Goal: Task Accomplishment & Management: Complete application form

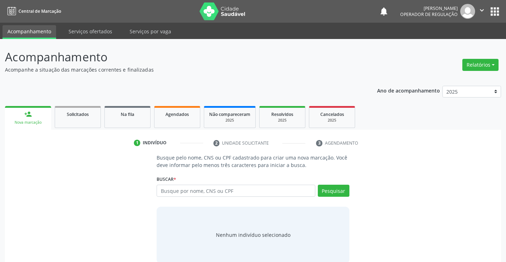
click at [164, 195] on input "text" at bounding box center [236, 191] width 158 height 12
type input "700507922593155"
drag, startPoint x: 325, startPoint y: 192, endPoint x: 353, endPoint y: 186, distance: 29.3
click at [325, 191] on button "Pesquisar" at bounding box center [334, 191] width 32 height 12
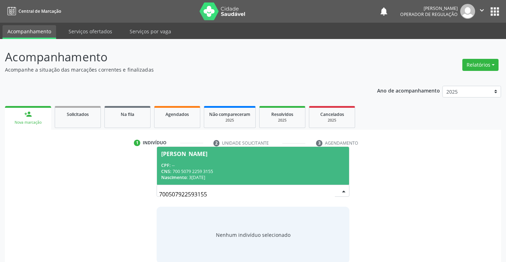
click at [260, 163] on div "CPF: --" at bounding box center [252, 166] width 183 height 6
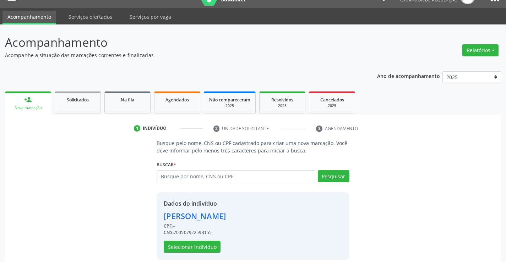
scroll to position [22, 0]
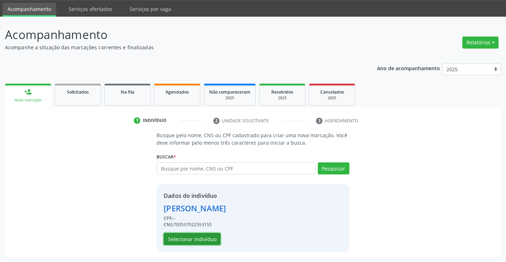
click at [197, 234] on button "Selecionar indivíduo" at bounding box center [192, 239] width 57 height 12
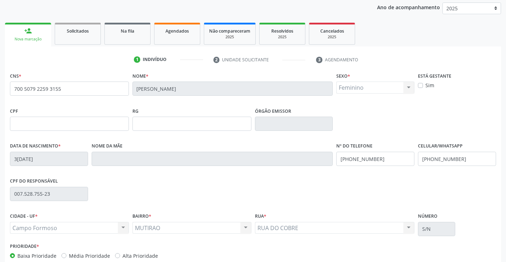
scroll to position [123, 0]
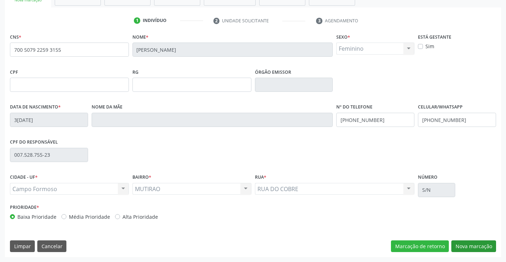
drag, startPoint x: 466, startPoint y: 237, endPoint x: 467, endPoint y: 243, distance: 6.2
click at [465, 238] on div "CNS * 700 5079 2259 3155 Nome * Edinolia Silva Santos Sexo * Feminino Masculino…" at bounding box center [253, 145] width 496 height 226
click at [467, 243] on button "Nova marcação" at bounding box center [473, 247] width 45 height 12
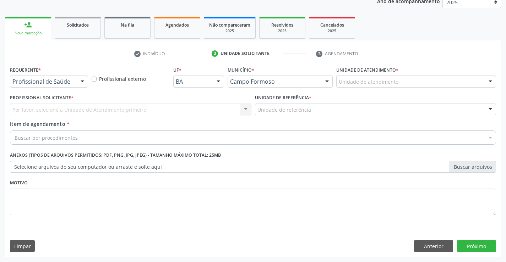
scroll to position [89, 0]
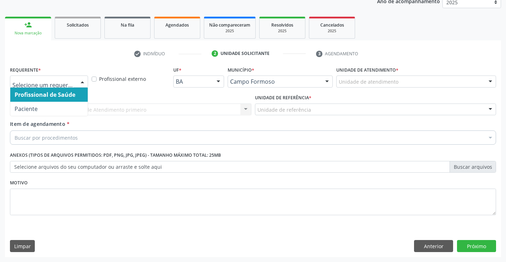
click at [70, 77] on div at bounding box center [49, 82] width 78 height 12
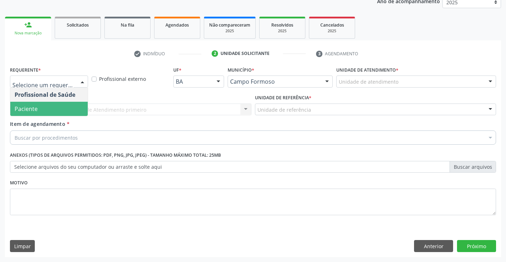
drag, startPoint x: 33, startPoint y: 109, endPoint x: 47, endPoint y: 98, distance: 18.2
click at [44, 105] on span "Paciente" at bounding box center [48, 109] width 77 height 14
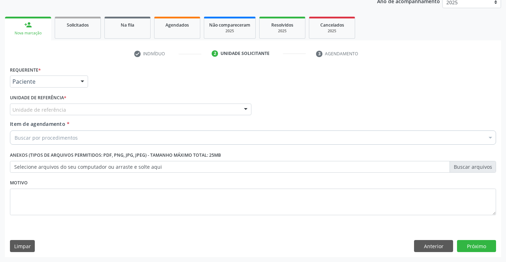
click at [103, 110] on div "Unidade de referência" at bounding box center [130, 110] width 241 height 12
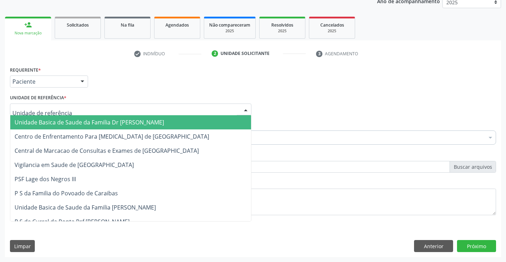
click at [69, 119] on span "Unidade Basica de Saude da Familia Dr [PERSON_NAME]" at bounding box center [89, 123] width 149 height 8
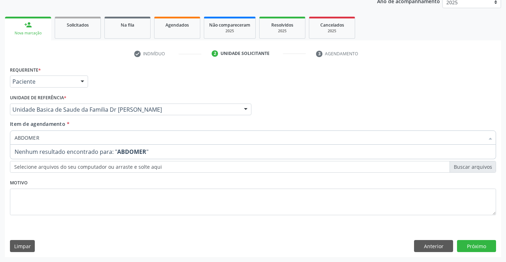
type input "ABDOME"
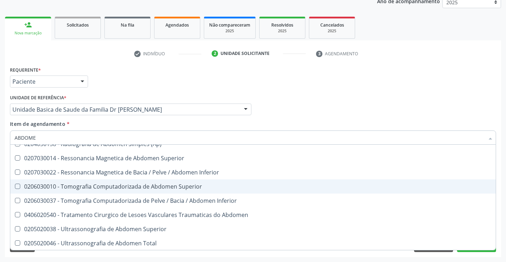
scroll to position [37, 0]
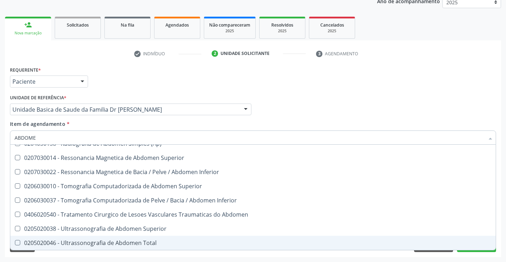
drag, startPoint x: 125, startPoint y: 240, endPoint x: 143, endPoint y: 206, distance: 38.3
click at [125, 240] on div "0205020046 - Ultrassonografia de Abdomen Total" at bounding box center [253, 243] width 477 height 6
checkbox Total "true"
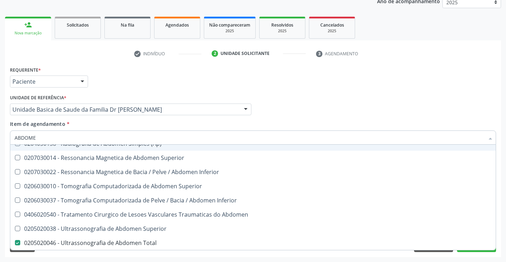
type input "ABDOME"
click at [165, 116] on div "Unidade de referência * Unidade Basica de Saude da Familia Dr [PERSON_NAME] Uni…" at bounding box center [130, 107] width 245 height 28
checkbox Incidencias\) "true"
checkbox Total "false"
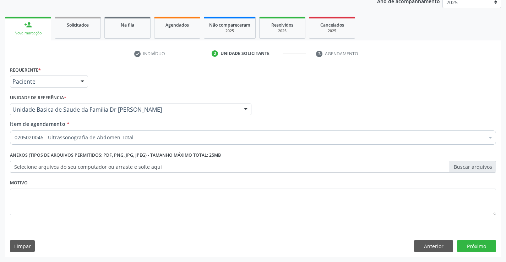
scroll to position [0, 0]
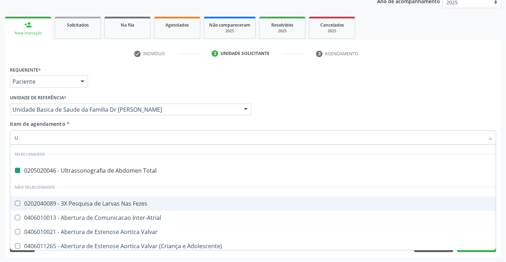
type input "US"
checkbox Total "false"
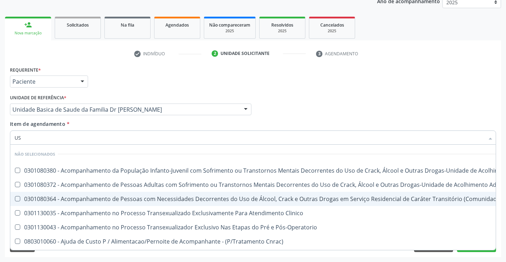
type input "USG"
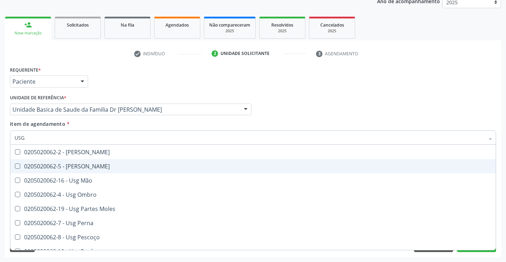
scroll to position [107, 0]
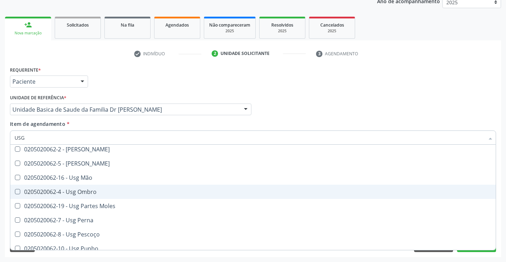
click at [82, 191] on div "0205020062-4 - Usg Ombro" at bounding box center [253, 192] width 477 height 6
checkbox Ombro "true"
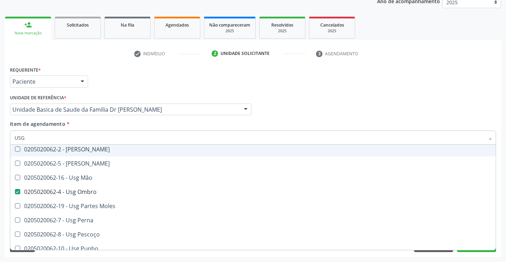
drag, startPoint x: 230, startPoint y: 118, endPoint x: 216, endPoint y: 119, distance: 14.6
click at [228, 119] on div "Unidade de referência * Unidade Basica de Saude da Familia Dr [PERSON_NAME] Uni…" at bounding box center [130, 107] width 245 height 28
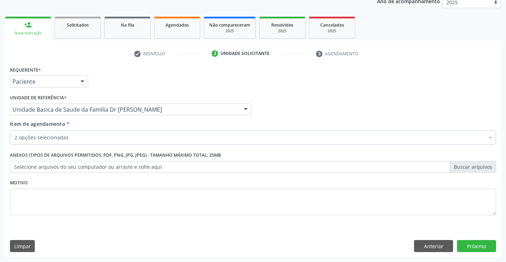
scroll to position [0, 0]
click at [485, 236] on div "Requerente * Paciente Profissional de Saúde Paciente Nenhum resultado encontrad…" at bounding box center [253, 161] width 496 height 193
click at [483, 241] on button "Próximo" at bounding box center [476, 246] width 39 height 12
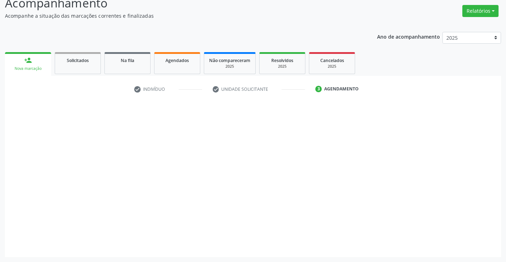
scroll to position [54, 0]
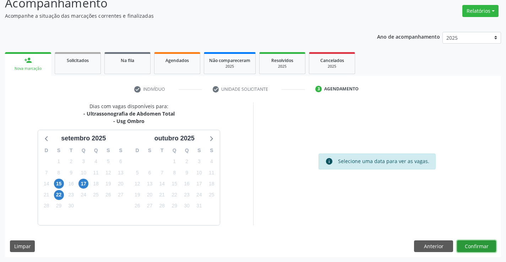
click at [488, 242] on button "Confirmar" at bounding box center [476, 247] width 39 height 12
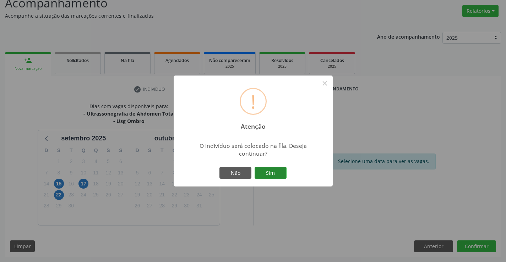
click at [272, 171] on button "Sim" at bounding box center [271, 173] width 32 height 12
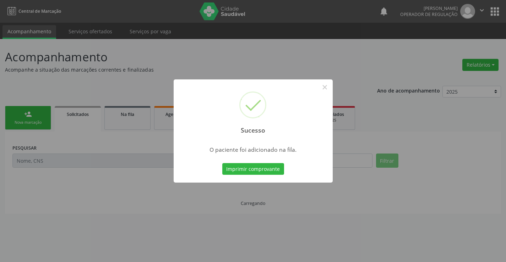
scroll to position [0, 0]
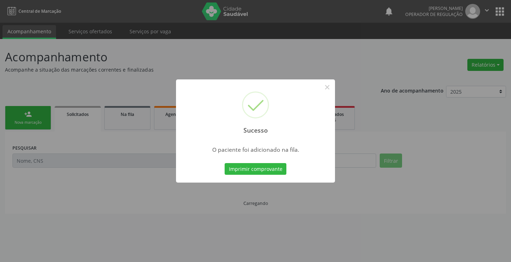
click at [272, 171] on button "Imprimir comprovante" at bounding box center [256, 169] width 62 height 12
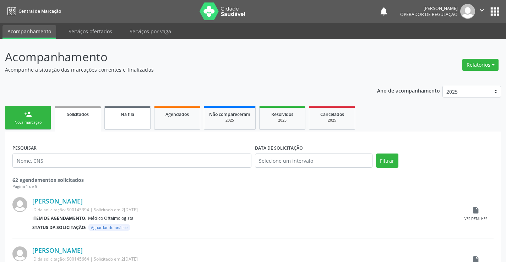
click at [141, 118] on div "Na fila" at bounding box center [128, 113] width 36 height 7
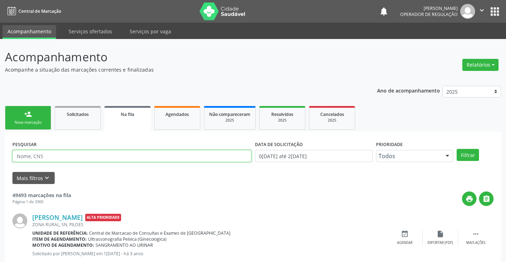
drag, startPoint x: 39, startPoint y: 154, endPoint x: 47, endPoint y: 151, distance: 8.4
paste input "700 5079 2259 3155"
type input "700 5079 2259 3155"
click at [470, 154] on button "Filtrar" at bounding box center [468, 155] width 22 height 12
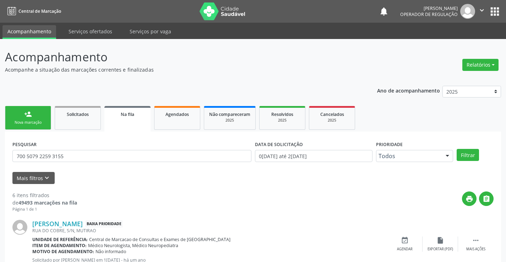
click at [31, 119] on link "person_add Nova marcação" at bounding box center [28, 118] width 46 height 24
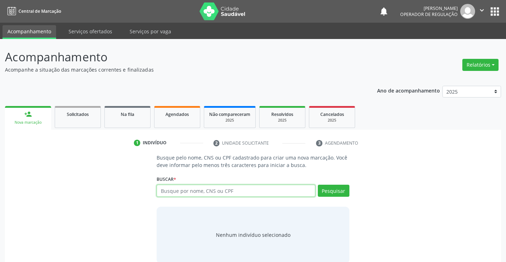
click at [189, 193] on input "text" at bounding box center [236, 191] width 158 height 12
type input "700805958388581"
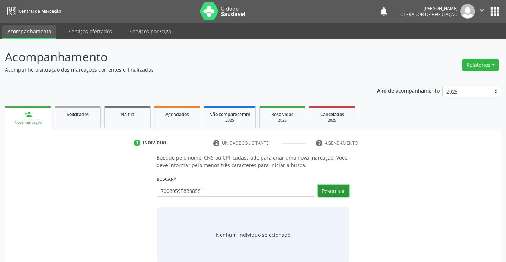
click at [335, 194] on button "Pesquisar" at bounding box center [334, 191] width 32 height 12
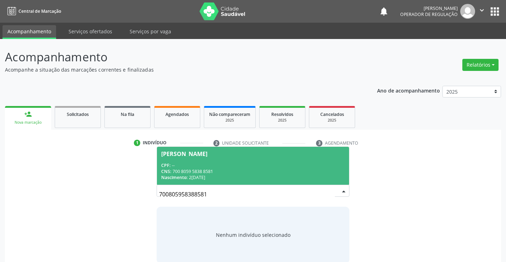
click at [181, 166] on div "CPF: --" at bounding box center [252, 166] width 183 height 6
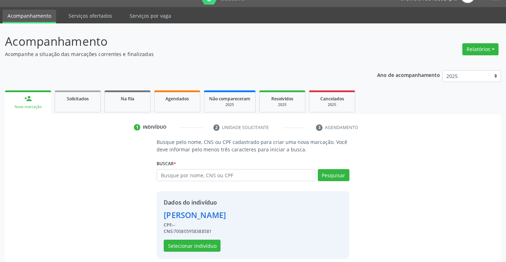
scroll to position [22, 0]
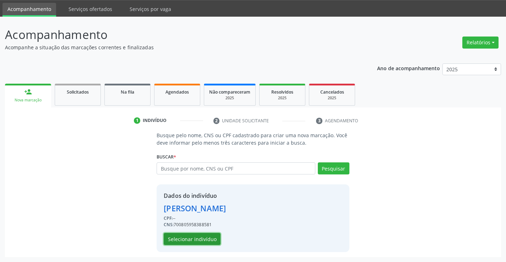
click at [186, 239] on button "Selecionar indivíduo" at bounding box center [192, 239] width 57 height 12
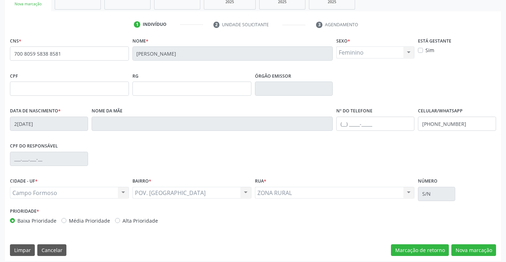
scroll to position [123, 0]
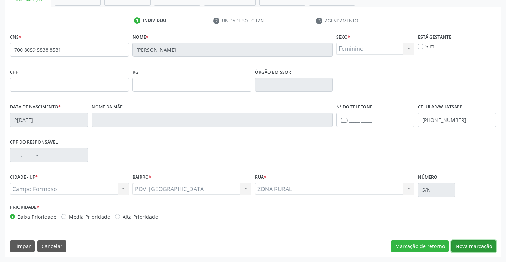
click at [474, 248] on button "Nova marcação" at bounding box center [473, 247] width 45 height 12
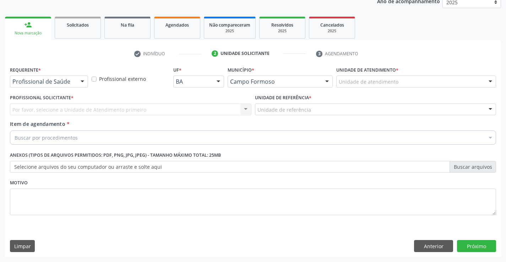
scroll to position [89, 0]
click at [64, 77] on div "Profissional de Saúde" at bounding box center [49, 82] width 78 height 12
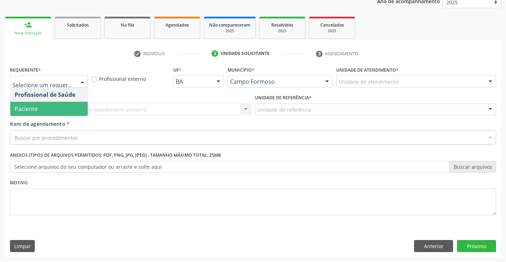
drag, startPoint x: 45, startPoint y: 109, endPoint x: 89, endPoint y: 116, distance: 45.2
click at [45, 109] on span "Paciente" at bounding box center [48, 109] width 77 height 14
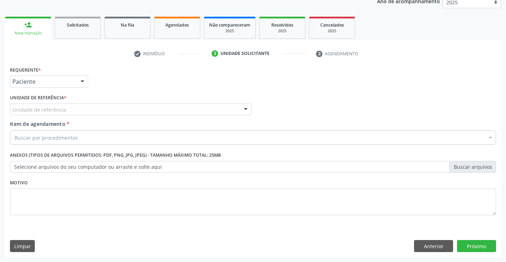
click at [101, 109] on div "Unidade de referência" at bounding box center [130, 110] width 241 height 12
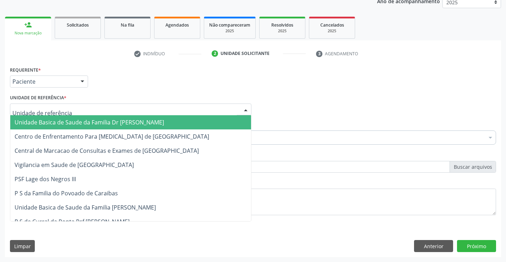
click at [78, 123] on span "Unidade Basica de Saude da Familia Dr [PERSON_NAME]" at bounding box center [89, 123] width 149 height 8
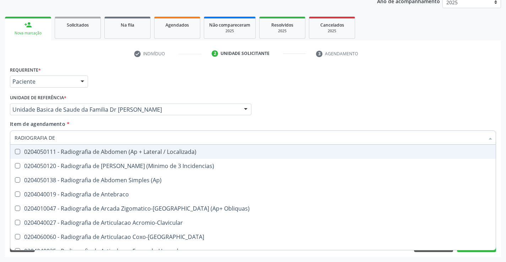
type input "RADIOGRAFIA DE T"
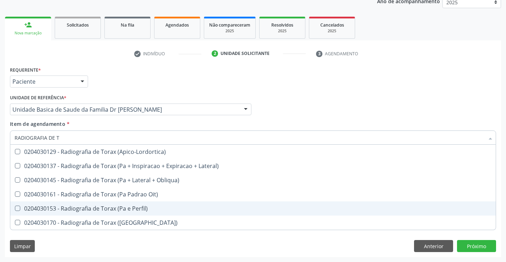
click at [102, 207] on div "0204030153 - Radiografia de Torax (Pa e Perfil)" at bounding box center [253, 209] width 477 height 6
checkbox Perfil\) "true"
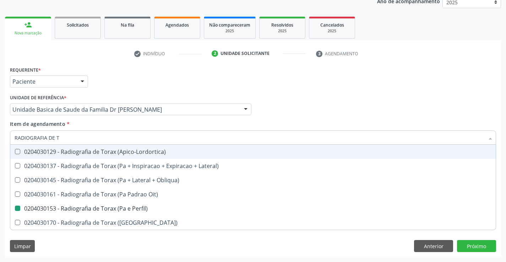
click at [220, 127] on div "Item de agendamento * RADIOGRAFIA DE T Desfazer seleção 0204030129 - Radiografi…" at bounding box center [253, 131] width 486 height 22
checkbox Lateral\) "true"
checkbox Perfil\) "false"
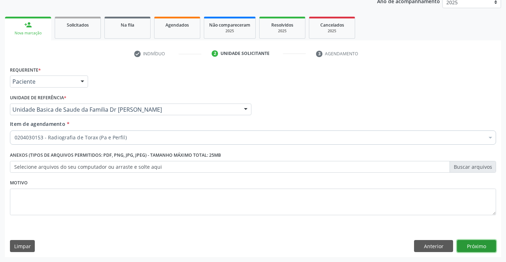
click at [473, 242] on button "Próximo" at bounding box center [476, 246] width 39 height 12
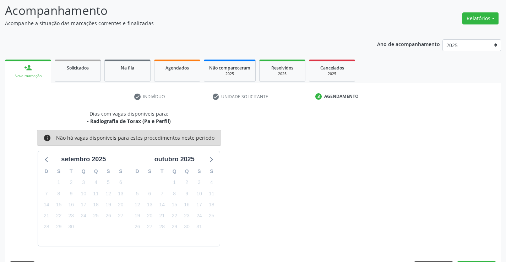
scroll to position [67, 0]
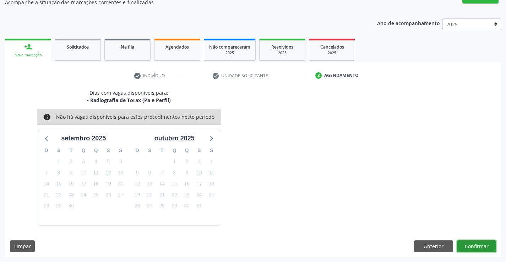
click at [471, 245] on button "Confirmar" at bounding box center [476, 247] width 39 height 12
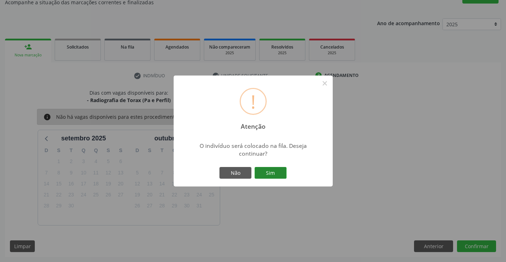
click at [277, 174] on button "Sim" at bounding box center [271, 173] width 32 height 12
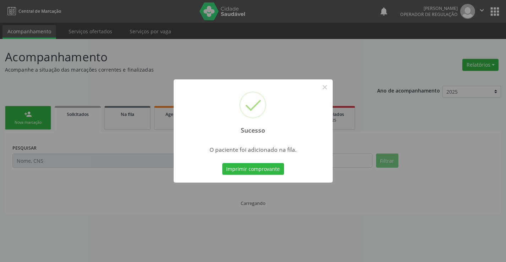
scroll to position [0, 0]
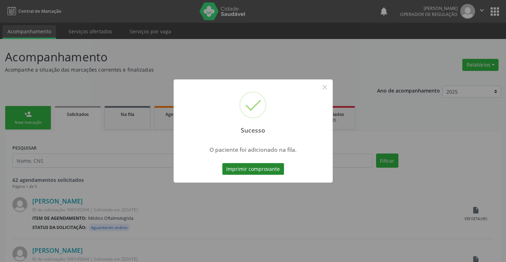
click at [250, 168] on button "Imprimir comprovante" at bounding box center [253, 169] width 62 height 12
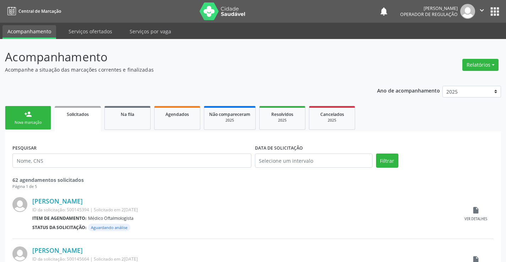
click at [34, 118] on link "person_add Nova marcação" at bounding box center [28, 118] width 46 height 24
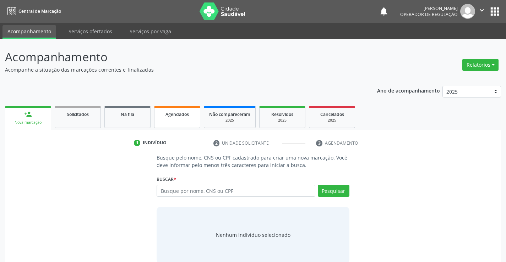
click at [176, 118] on link "Agendados" at bounding box center [177, 117] width 46 height 22
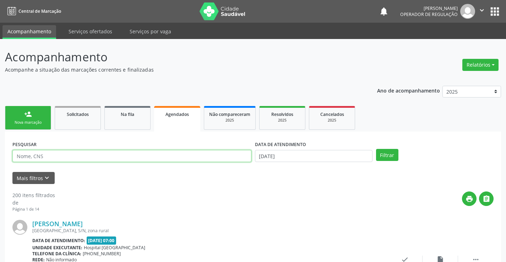
click at [37, 153] on input "text" at bounding box center [131, 156] width 239 height 12
click at [376, 149] on button "Filtrar" at bounding box center [387, 155] width 22 height 12
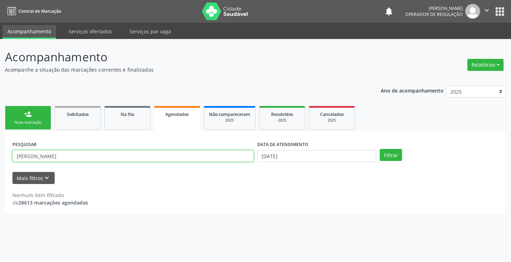
click at [104, 155] on input "JHONATA GABRIEL DE OLIVEIRA CRUZ" at bounding box center [132, 156] width 241 height 12
type input "JHONATA GABRIEL DE OLIVEIRA CRUZ"
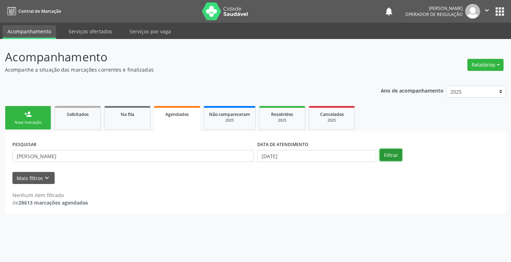
click at [399, 156] on button "Filtrar" at bounding box center [391, 155] width 22 height 12
click at [294, 154] on input "[DATE]" at bounding box center [316, 156] width 119 height 12
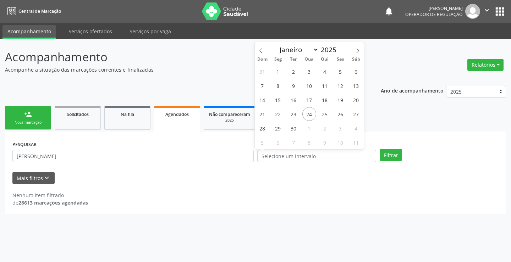
click at [393, 146] on div "PESQUISAR JHONATA GABRIEL DE OLIVEIRA CRUZ DATA DE ATENDIMENTO Filtrar" at bounding box center [256, 153] width 490 height 28
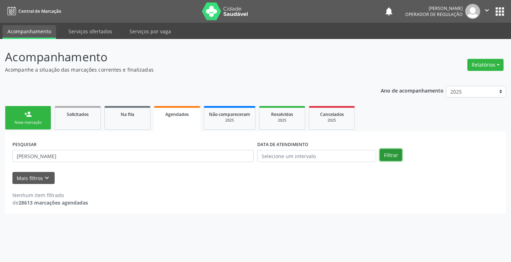
click at [389, 151] on button "Filtrar" at bounding box center [391, 155] width 22 height 12
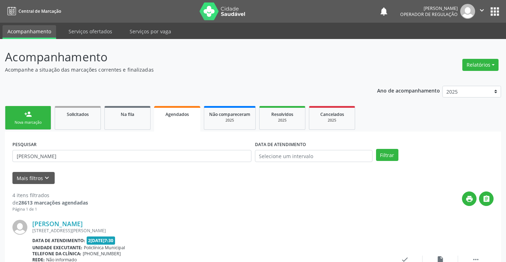
click at [32, 118] on div "person_add" at bounding box center [28, 114] width 8 height 8
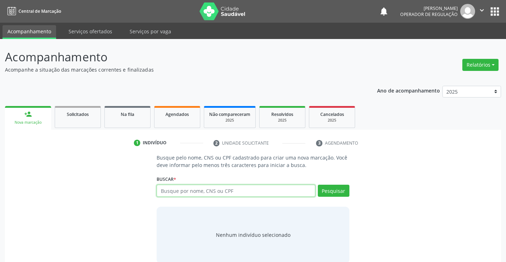
click at [184, 193] on input "text" at bounding box center [236, 191] width 158 height 12
type input "700203436282629"
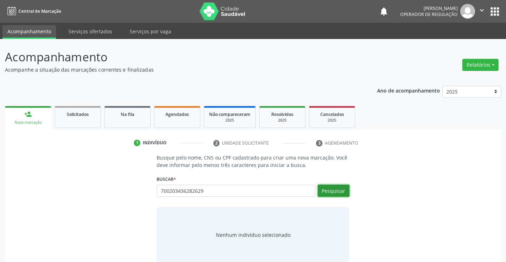
drag, startPoint x: 344, startPoint y: 188, endPoint x: 339, endPoint y: 189, distance: 4.3
click at [343, 189] on button "Pesquisar" at bounding box center [334, 191] width 32 height 12
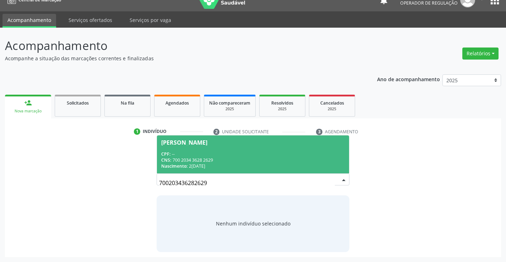
click at [194, 157] on div "CNS: 700 2034 3628 2629" at bounding box center [252, 160] width 183 height 6
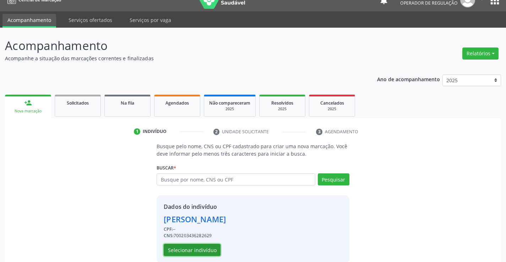
click at [194, 252] on button "Selecionar indivíduo" at bounding box center [192, 250] width 57 height 12
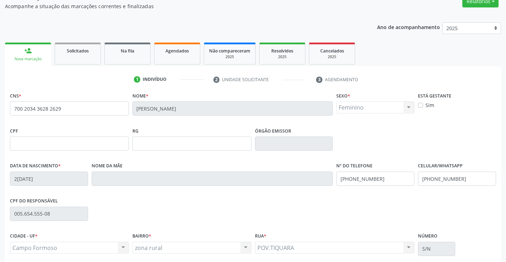
scroll to position [123, 0]
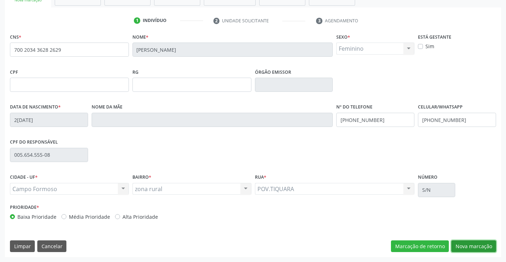
drag, startPoint x: 468, startPoint y: 245, endPoint x: 473, endPoint y: 236, distance: 9.9
click at [469, 243] on button "Nova marcação" at bounding box center [473, 247] width 45 height 12
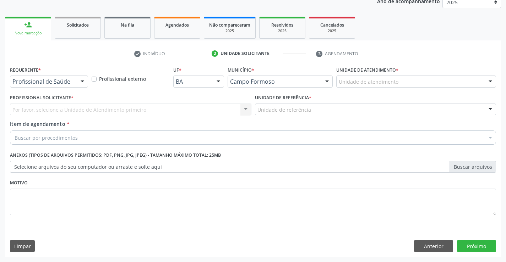
scroll to position [89, 0]
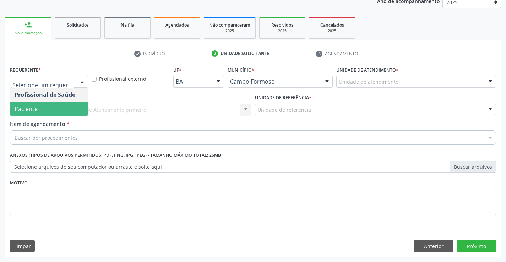
click at [33, 104] on span "Paciente" at bounding box center [48, 109] width 77 height 14
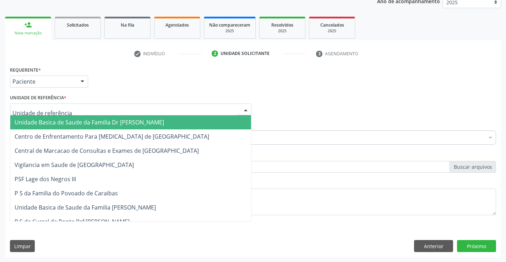
click at [102, 112] on div at bounding box center [130, 110] width 241 height 12
drag, startPoint x: 78, startPoint y: 120, endPoint x: 92, endPoint y: 127, distance: 14.9
click at [78, 121] on span "Unidade Basica de Saude da Familia Dr [PERSON_NAME]" at bounding box center [89, 123] width 149 height 8
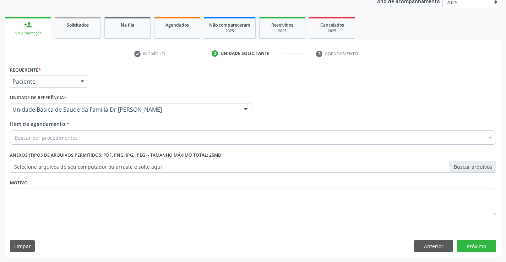
click at [77, 132] on div "Buscar por procedimentos" at bounding box center [253, 138] width 486 height 14
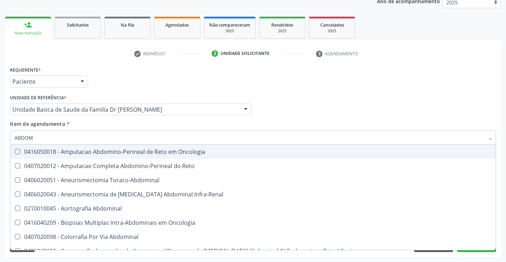
type input "ABDOME"
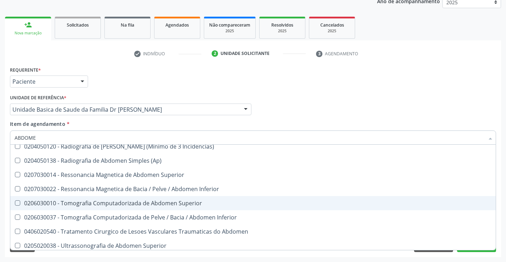
scroll to position [37, 0]
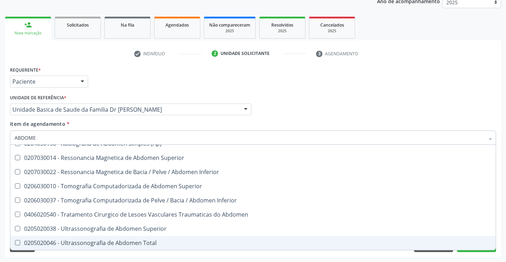
click at [126, 241] on div "0205020046 - Ultrassonografia de Abdomen Total" at bounding box center [253, 243] width 477 height 6
checkbox Total "true"
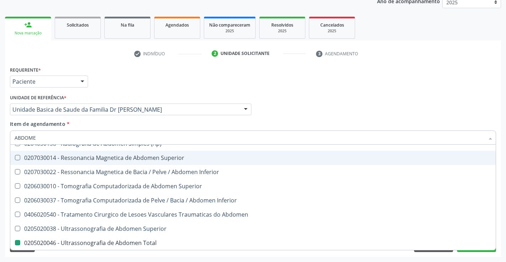
click at [287, 119] on div "Profissional Solicitante Por favor, selecione a Unidade de Atendimento primeiro…" at bounding box center [253, 107] width 490 height 28
checkbox Incidencias\) "true"
checkbox Total "false"
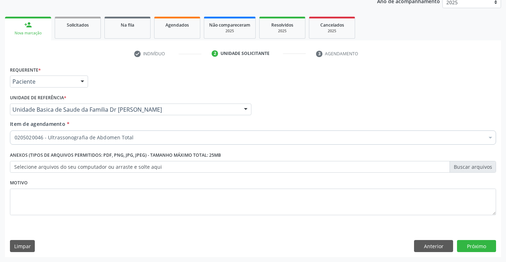
scroll to position [0, 0]
click at [481, 246] on button "Próximo" at bounding box center [476, 246] width 39 height 12
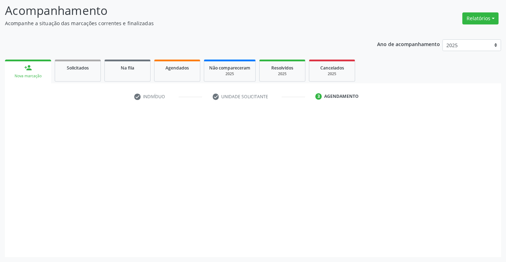
scroll to position [47, 0]
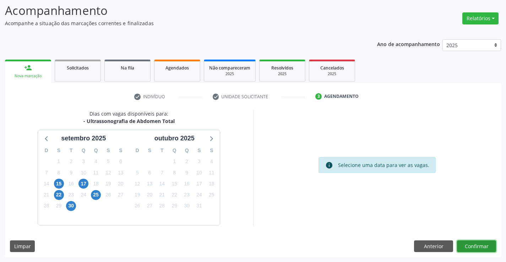
click at [467, 245] on button "Confirmar" at bounding box center [476, 247] width 39 height 12
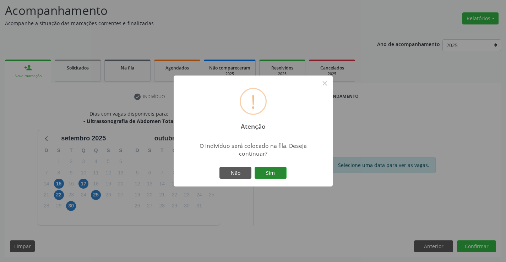
click at [277, 173] on button "Sim" at bounding box center [271, 173] width 32 height 12
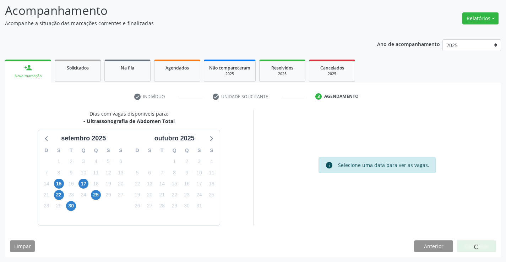
scroll to position [0, 0]
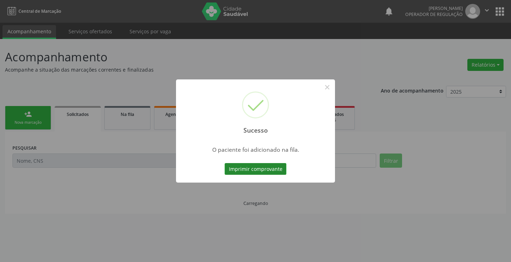
click at [262, 168] on button "Imprimir comprovante" at bounding box center [256, 169] width 62 height 12
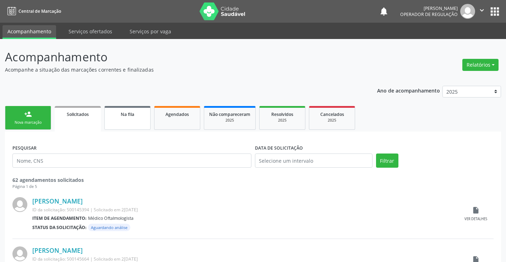
click at [130, 121] on link "Na fila" at bounding box center [127, 118] width 46 height 24
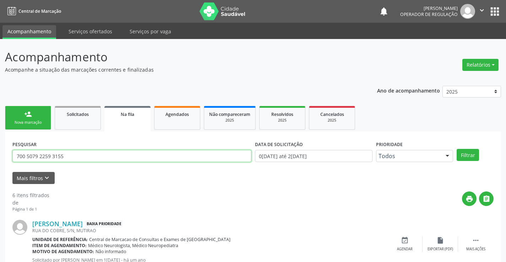
click at [67, 154] on input "700 5079 2259 3155" at bounding box center [131, 156] width 239 height 12
type input "7"
paste input "700 2034 3628 2629"
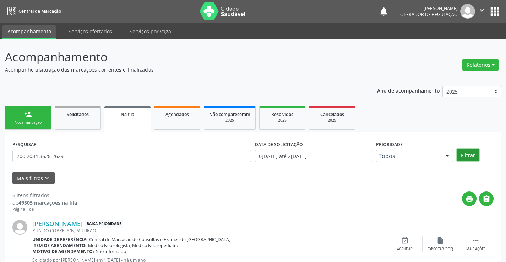
click at [469, 156] on button "Filtrar" at bounding box center [468, 155] width 22 height 12
click at [131, 120] on link "Na fila" at bounding box center [127, 119] width 46 height 26
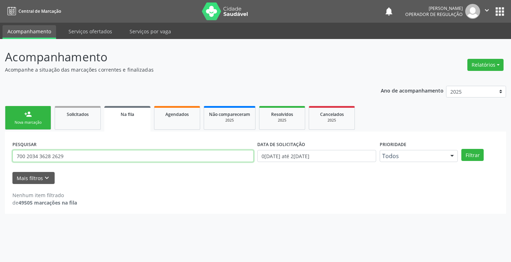
click at [77, 156] on input "700 2034 3628 2629" at bounding box center [132, 156] width 241 height 12
type input "7"
type input "MANOEL DA SILVA"
click at [462, 149] on button "Filtrar" at bounding box center [473, 155] width 22 height 12
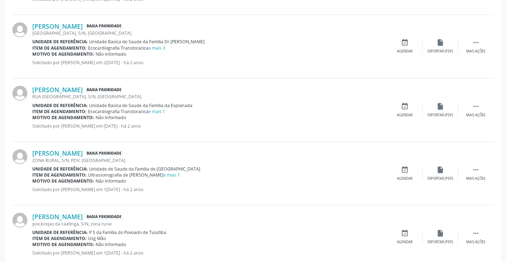
scroll to position [440, 0]
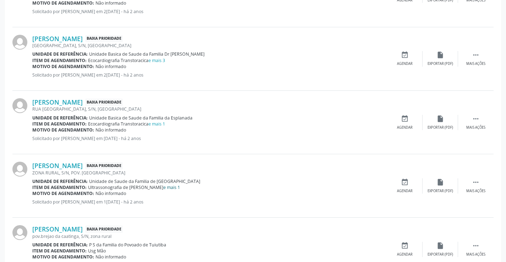
click at [179, 187] on link "e mais 1" at bounding box center [171, 188] width 17 height 6
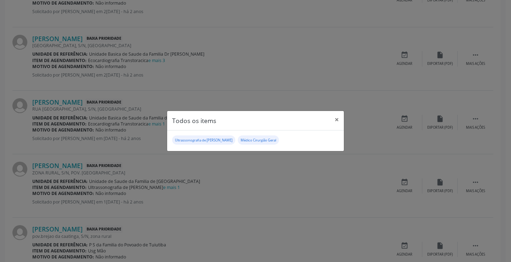
click at [238, 180] on div "Todos os items × Ultrassonografia de Aparelho Urinario Médico Cirurgião Geral" at bounding box center [255, 131] width 511 height 262
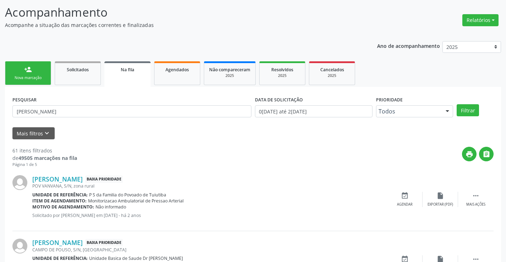
scroll to position [0, 0]
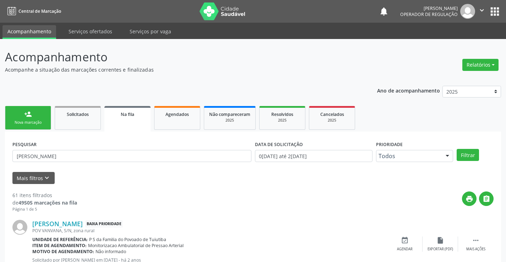
click at [37, 125] on div "Nova marcação" at bounding box center [28, 122] width 36 height 5
click at [37, 124] on div "Nova marcação" at bounding box center [28, 122] width 36 height 5
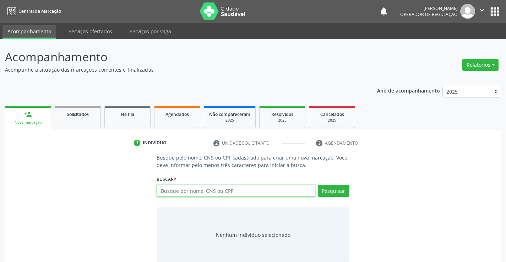
click at [178, 189] on input "text" at bounding box center [236, 191] width 158 height 12
type input "D"
click at [119, 118] on link "Na fila" at bounding box center [127, 117] width 46 height 22
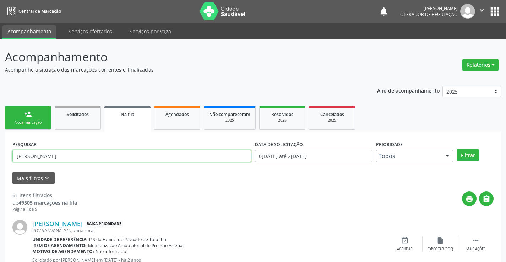
click at [78, 155] on input "MANOEL DA SILVA" at bounding box center [131, 156] width 239 height 12
type input "M"
type input "700203436282629"
click at [473, 152] on button "Filtrar" at bounding box center [468, 155] width 22 height 12
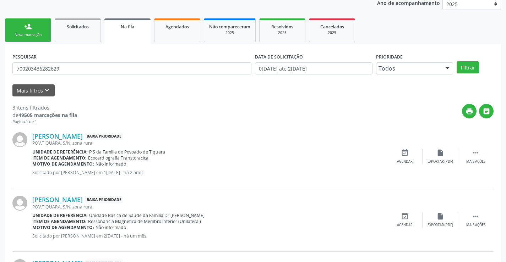
scroll to position [82, 0]
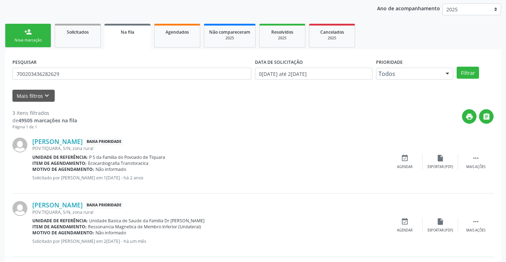
click at [29, 35] on div "person_add" at bounding box center [28, 32] width 8 height 8
drag, startPoint x: 29, startPoint y: 35, endPoint x: 54, endPoint y: 33, distance: 24.9
click at [32, 35] on div "Acompanhamento Acompanhe a situação das marcações correntes e finalizadas Relat…" at bounding box center [253, 145] width 506 height 377
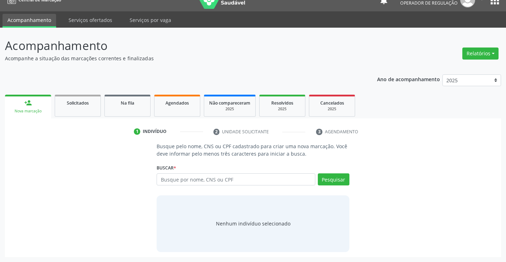
scroll to position [11, 0]
click at [184, 173] on div "Buscar * Busque por nome, CNS ou CPF Nenhum resultado encontrado para: " " Digi…" at bounding box center [253, 177] width 192 height 28
click at [180, 179] on input "text" at bounding box center [236, 180] width 158 height 12
type input "702801126101765"
click at [331, 179] on button "Pesquisar" at bounding box center [334, 180] width 32 height 12
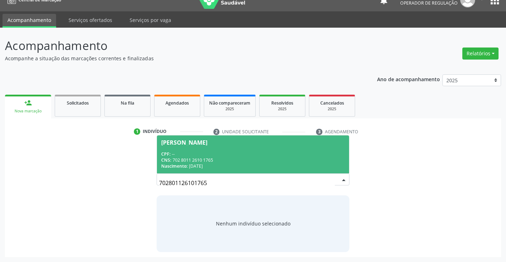
click at [180, 162] on div "CNS: 702 8011 2610 1765" at bounding box center [252, 160] width 183 height 6
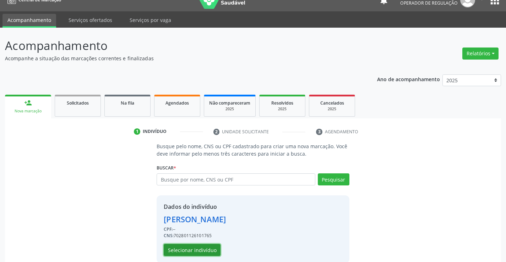
click at [190, 250] on button "Selecionar indivíduo" at bounding box center [192, 250] width 57 height 12
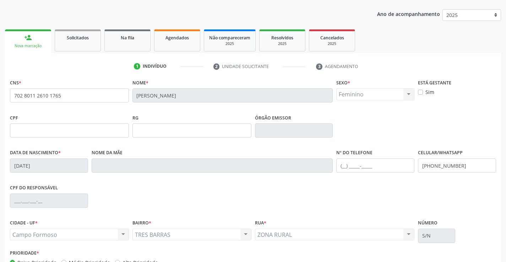
scroll to position [123, 0]
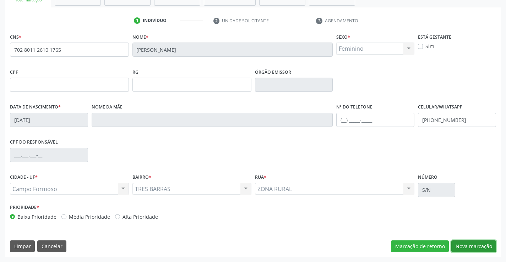
click at [484, 249] on button "Nova marcação" at bounding box center [473, 247] width 45 height 12
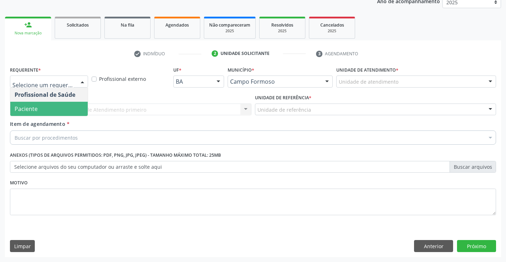
drag, startPoint x: 29, startPoint y: 108, endPoint x: 124, endPoint y: 129, distance: 97.1
click at [32, 108] on span "Paciente" at bounding box center [26, 109] width 23 height 8
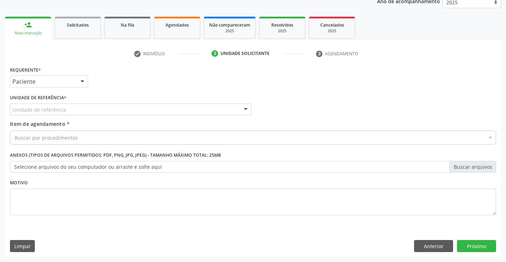
click at [183, 108] on div "Unidade de referência" at bounding box center [130, 110] width 241 height 12
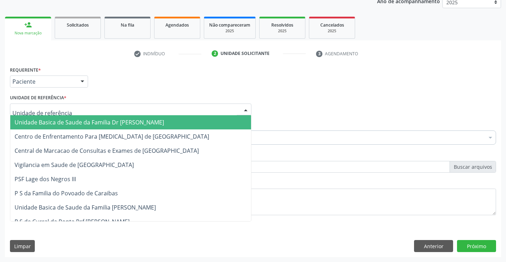
drag, startPoint x: 89, startPoint y: 123, endPoint x: 113, endPoint y: 132, distance: 26.4
click at [92, 123] on span "Unidade Basica de Saude da Familia Dr [PERSON_NAME]" at bounding box center [89, 123] width 149 height 8
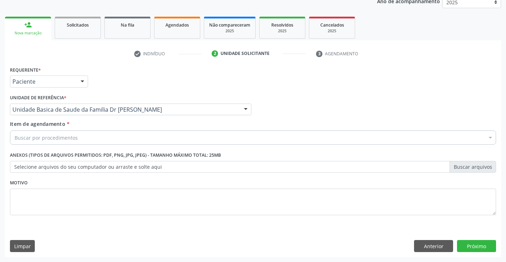
drag, startPoint x: 94, startPoint y: 139, endPoint x: 138, endPoint y: 154, distance: 46.1
click at [96, 139] on div "Buscar por procedimentos" at bounding box center [253, 138] width 486 height 14
type input "M"
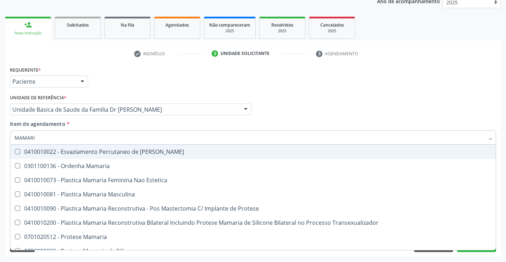
type input "MAMARIA"
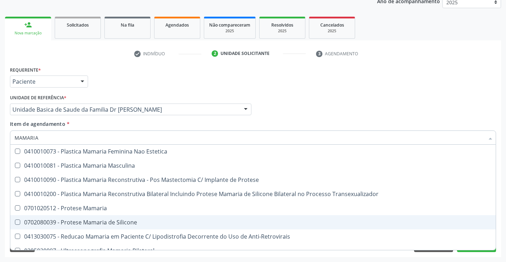
scroll to position [22, 0]
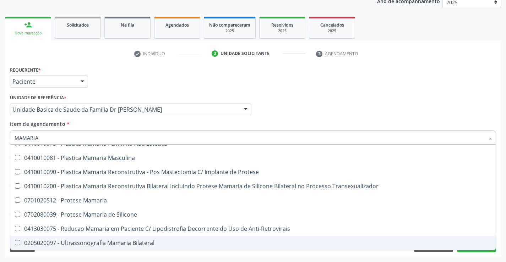
drag, startPoint x: 113, startPoint y: 243, endPoint x: 123, endPoint y: 227, distance: 19.3
click at [113, 243] on div "0205020097 - Ultrassonografia Mamaria Bilateral" at bounding box center [253, 243] width 477 height 6
checkbox Bilateral "true"
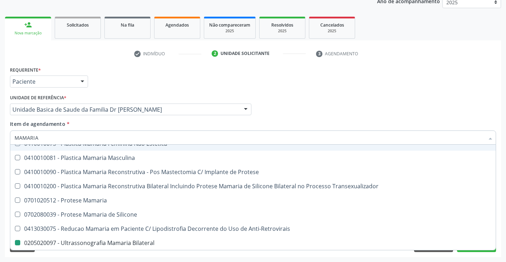
drag, startPoint x: 162, startPoint y: 124, endPoint x: 152, endPoint y: 114, distance: 14.3
click at [162, 124] on div "Item de agendamento * MAMARIA Desfazer seleção 0301100136 - Ordenha Mamaria 041…" at bounding box center [253, 131] width 486 height 22
checkbox Estetica "true"
checkbox Bilateral "false"
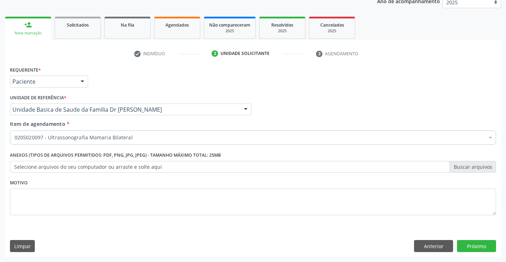
scroll to position [0, 0]
click at [469, 244] on button "Próximo" at bounding box center [476, 246] width 39 height 12
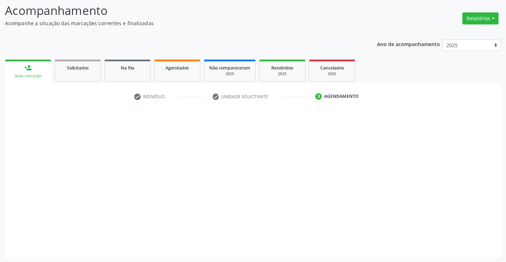
scroll to position [47, 0]
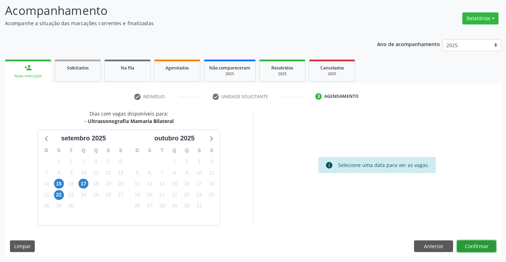
click at [487, 245] on button "Confirmar" at bounding box center [476, 247] width 39 height 12
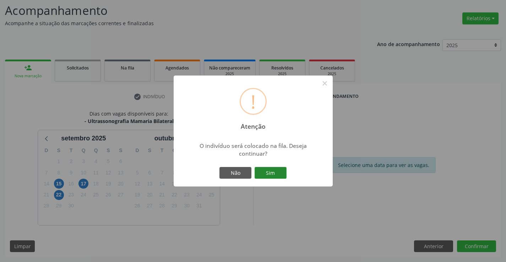
click at [267, 177] on button "Sim" at bounding box center [271, 173] width 32 height 12
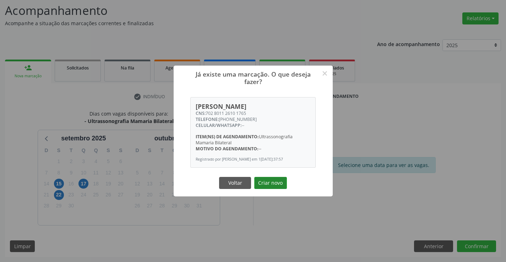
click at [272, 186] on button "Criar novo" at bounding box center [270, 183] width 33 height 12
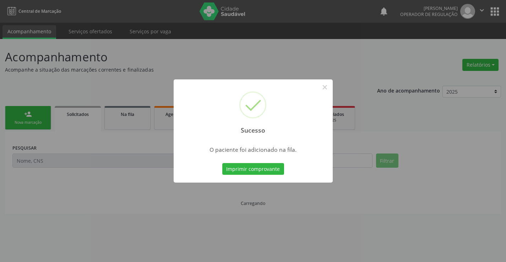
scroll to position [0, 0]
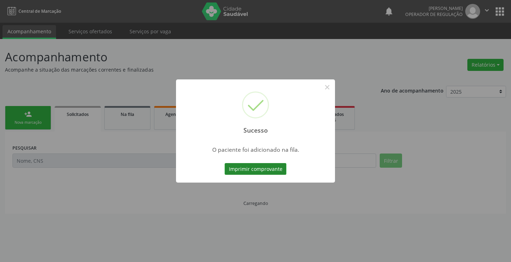
click at [266, 165] on button "Imprimir comprovante" at bounding box center [256, 169] width 62 height 12
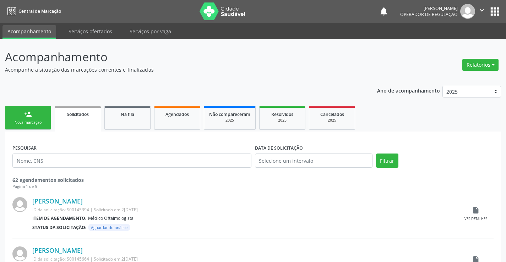
click at [30, 123] on div "Nova marcação" at bounding box center [28, 122] width 36 height 5
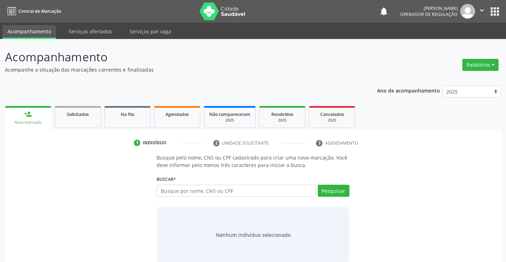
click at [30, 123] on div "Nova marcação" at bounding box center [28, 122] width 36 height 5
click at [195, 190] on input "text" at bounding box center [236, 191] width 158 height 12
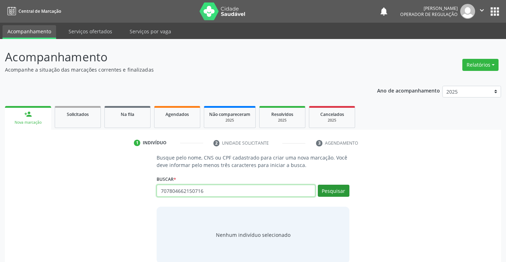
type input "707804662150716"
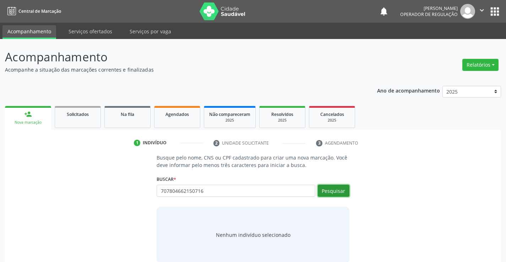
drag, startPoint x: 328, startPoint y: 186, endPoint x: 329, endPoint y: 190, distance: 4.3
click at [328, 186] on button "Pesquisar" at bounding box center [334, 191] width 32 height 12
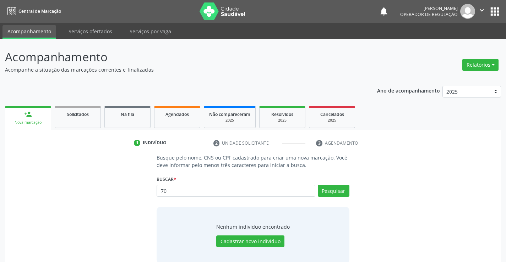
type input "7"
drag, startPoint x: 158, startPoint y: 192, endPoint x: 213, endPoint y: 194, distance: 55.4
click at [213, 194] on input "707804662190716" at bounding box center [236, 191] width 158 height 12
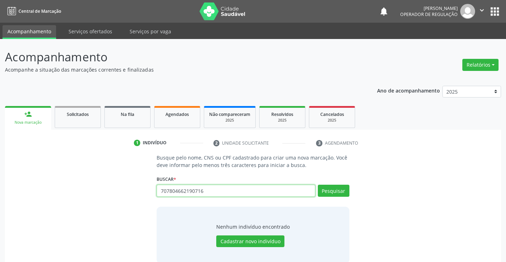
click at [209, 192] on input "707804662190716" at bounding box center [236, 191] width 158 height 12
type input "70780466219"
click at [169, 124] on link "Agendados" at bounding box center [177, 117] width 46 height 22
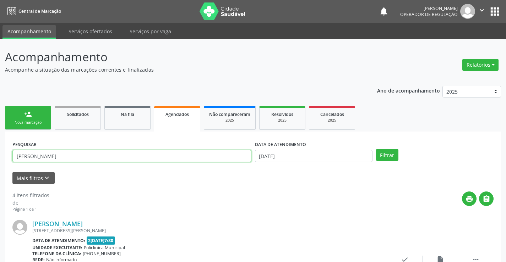
click at [119, 157] on input "JHONATA GABRIEL DE OLIVEIRA CRUZ" at bounding box center [131, 156] width 239 height 12
type input "J"
paste input "707804662190716"
type input "707804662190716"
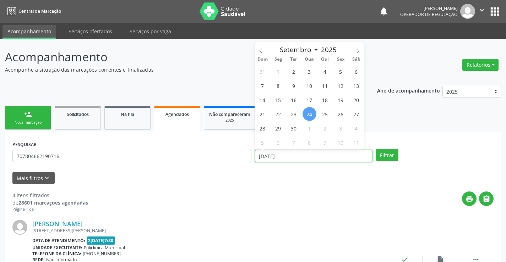
click at [302, 156] on input "[DATE]" at bounding box center [314, 156] width 118 height 12
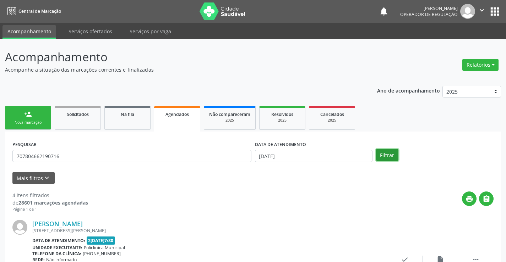
click at [386, 152] on button "Filtrar" at bounding box center [387, 155] width 22 height 12
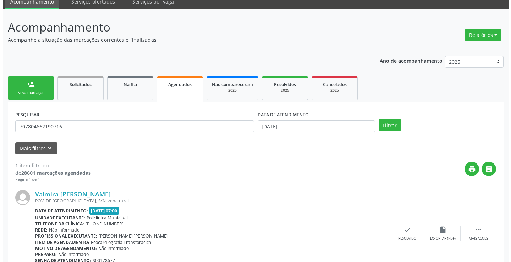
scroll to position [65, 0]
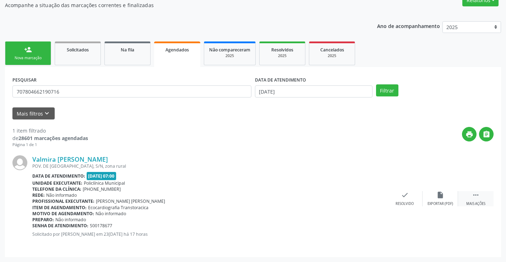
click at [483, 194] on div " Mais ações" at bounding box center [476, 198] width 36 height 15
click at [366, 196] on icon "cancel" at bounding box center [369, 195] width 8 height 8
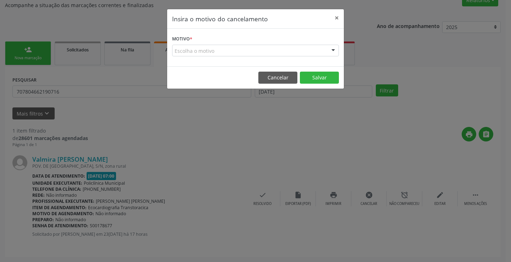
drag, startPoint x: 320, startPoint y: 42, endPoint x: 318, endPoint y: 46, distance: 4.1
click at [320, 43] on form "Motivo * Escolha o motivo Outro Médico - Participação em eventos (ex: congresso…" at bounding box center [255, 45] width 167 height 23
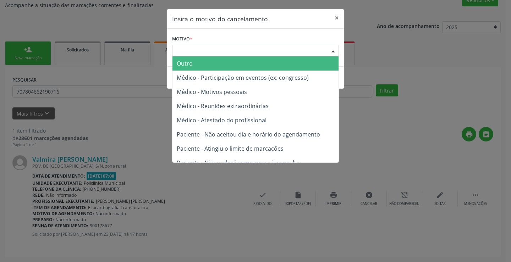
click at [321, 50] on div "Escolha o motivo" at bounding box center [255, 51] width 167 height 12
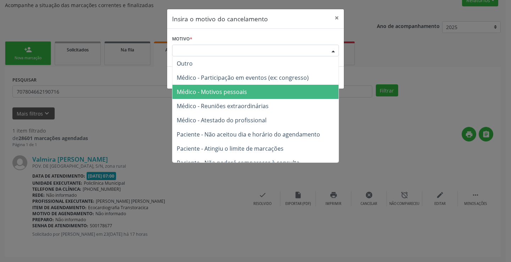
click at [228, 92] on span "Médico - Motivos pessoais" at bounding box center [212, 92] width 70 height 8
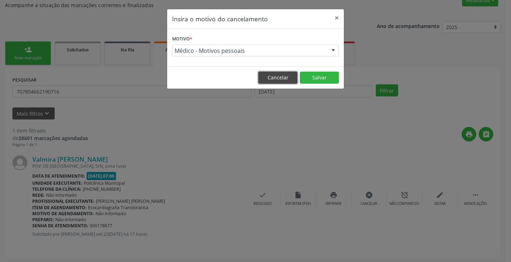
click at [272, 75] on button "Cancelar" at bounding box center [277, 78] width 39 height 12
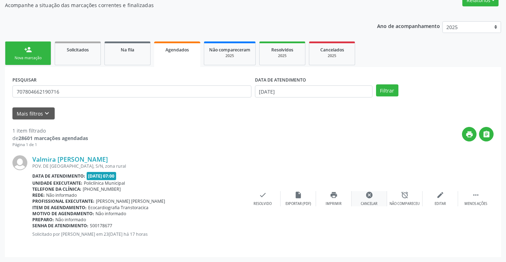
click at [370, 193] on icon "cancel" at bounding box center [369, 195] width 8 height 8
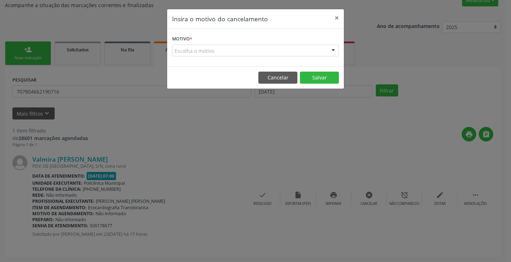
drag, startPoint x: 321, startPoint y: 49, endPoint x: 298, endPoint y: 62, distance: 26.2
click at [321, 49] on div "Escolha o motivo" at bounding box center [255, 51] width 167 height 12
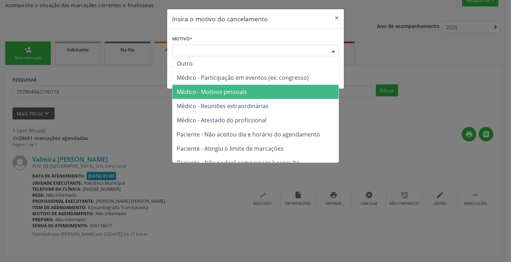
click at [246, 91] on span "Médico - Motivos pessoais" at bounding box center [212, 92] width 70 height 8
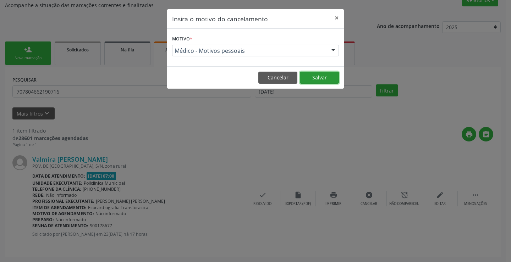
click at [320, 77] on button "Salvar" at bounding box center [319, 78] width 39 height 12
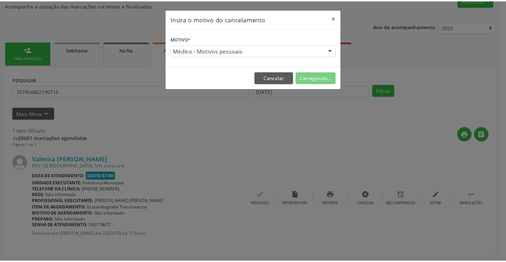
scroll to position [0, 0]
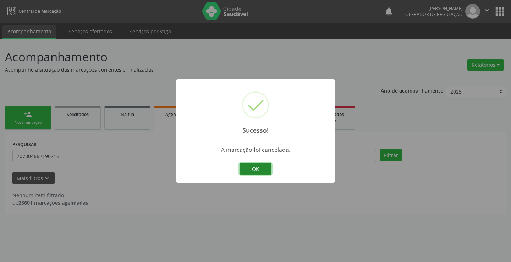
click at [256, 170] on button "OK" at bounding box center [256, 169] width 32 height 12
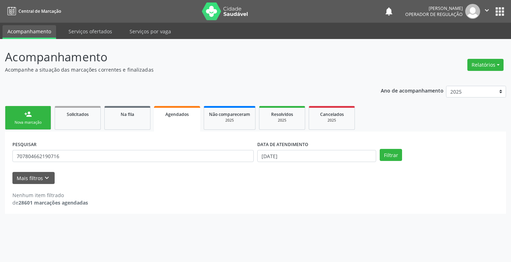
click at [23, 118] on link "person_add Nova marcação" at bounding box center [28, 118] width 46 height 24
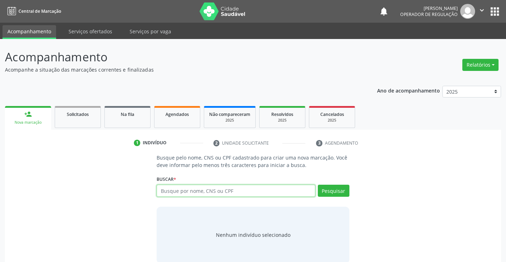
click at [191, 190] on input "text" at bounding box center [236, 191] width 158 height 12
type input "708709062574490"
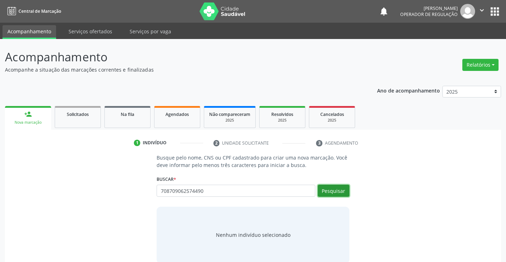
click at [330, 192] on button "Pesquisar" at bounding box center [334, 191] width 32 height 12
type input "708709062574490"
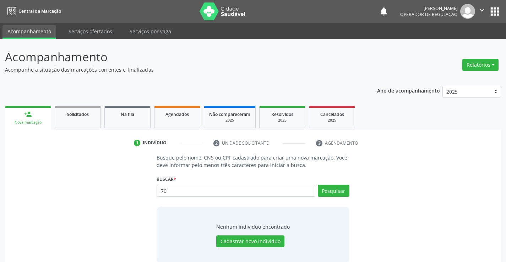
type input "7"
type input "709709065274490"
click at [343, 190] on button "Pesquisar" at bounding box center [334, 191] width 32 height 12
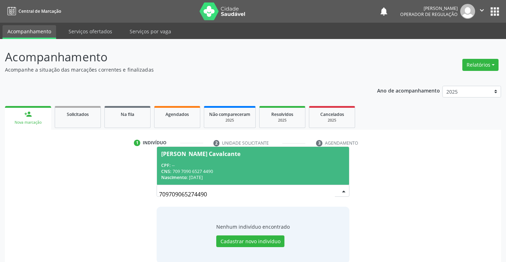
click at [187, 154] on div "Maria Vanda Viana Cavalcante" at bounding box center [200, 154] width 79 height 6
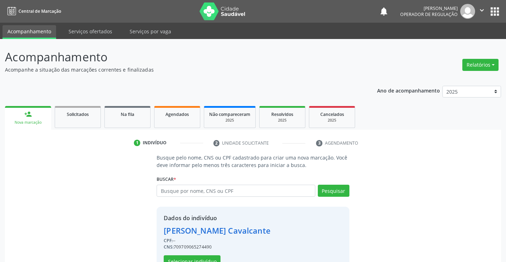
scroll to position [22, 0]
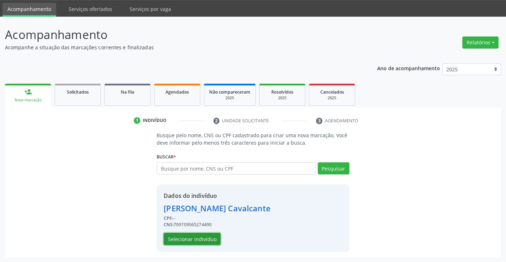
click at [180, 239] on button "Selecionar indivíduo" at bounding box center [192, 239] width 57 height 12
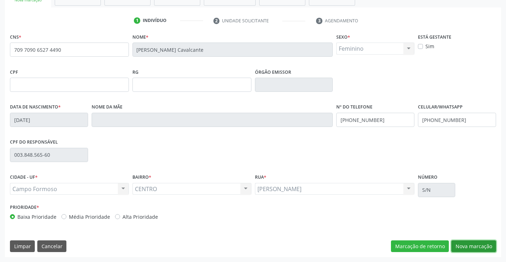
click at [472, 248] on button "Nova marcação" at bounding box center [473, 247] width 45 height 12
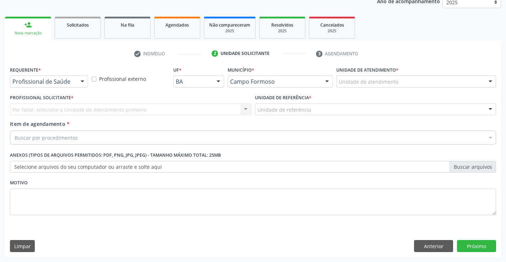
scroll to position [89, 0]
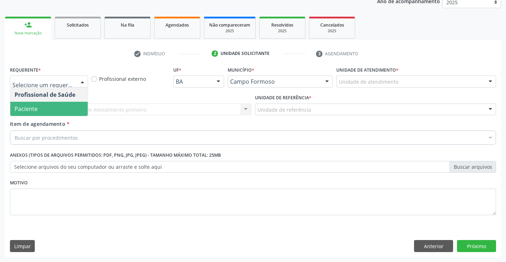
drag, startPoint x: 34, startPoint y: 110, endPoint x: 77, endPoint y: 104, distance: 43.8
click at [34, 110] on span "Paciente" at bounding box center [26, 109] width 23 height 8
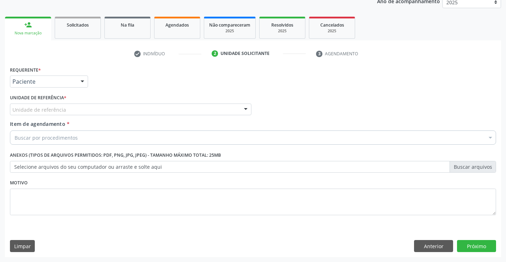
click at [105, 107] on div "Unidade de referência" at bounding box center [130, 110] width 241 height 12
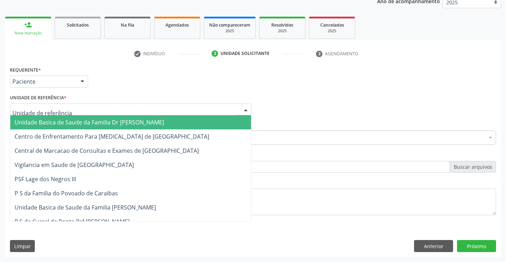
drag, startPoint x: 69, startPoint y: 123, endPoint x: 82, endPoint y: 136, distance: 18.8
click at [70, 123] on span "Unidade Basica de Saude da Familia Dr [PERSON_NAME]" at bounding box center [89, 123] width 149 height 8
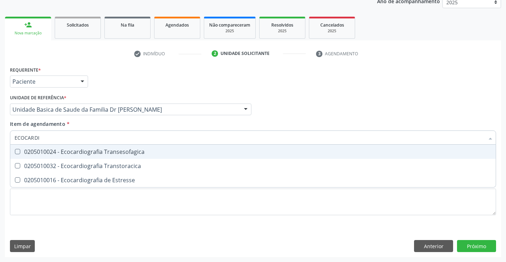
type input "ECOCARDIO"
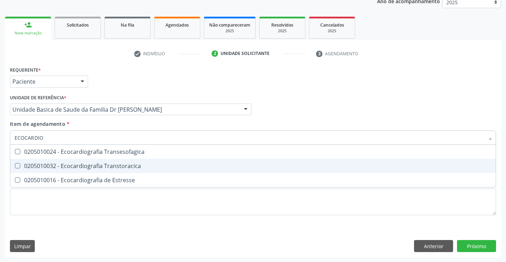
drag, startPoint x: 77, startPoint y: 166, endPoint x: 149, endPoint y: 156, distance: 73.1
click at [80, 166] on div "0205010032 - Ecocardiografia Transtoracica" at bounding box center [253, 166] width 477 height 6
checkbox Transtoracica "true"
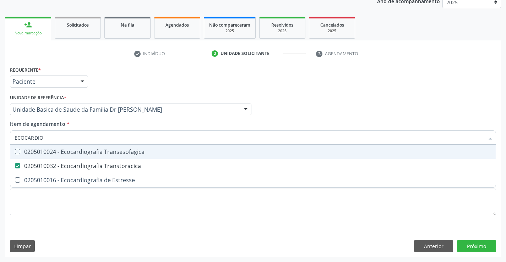
drag, startPoint x: 185, startPoint y: 124, endPoint x: 186, endPoint y: 129, distance: 4.9
click at [185, 125] on div "Item de agendamento * ECOCARDIO Desfazer seleção 0205010024 - Ecocardiografia T…" at bounding box center [253, 131] width 486 height 22
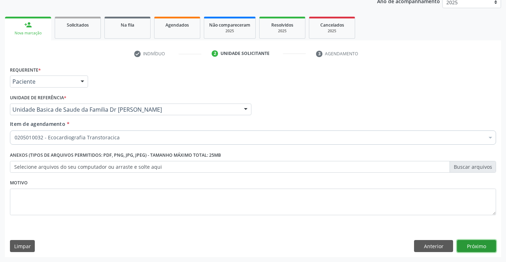
click at [482, 242] on button "Próximo" at bounding box center [476, 246] width 39 height 12
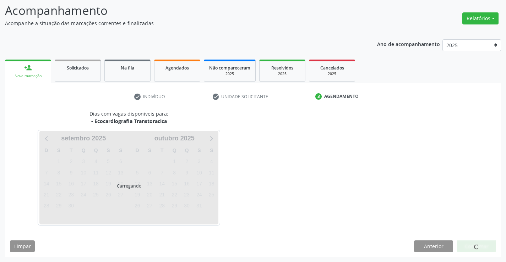
scroll to position [47, 0]
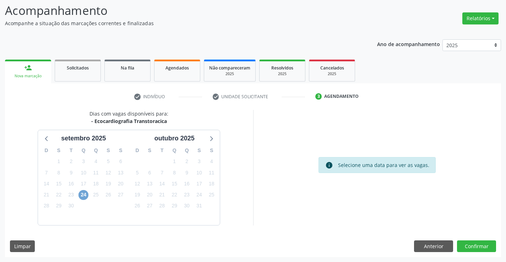
click at [82, 195] on span "24" at bounding box center [83, 195] width 10 height 10
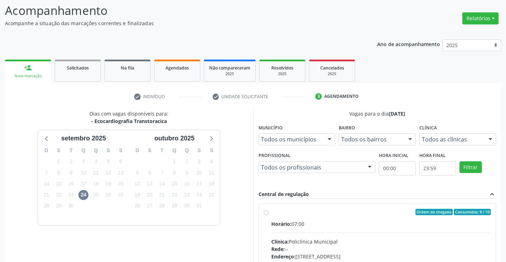
drag, startPoint x: 267, startPoint y: 214, endPoint x: 299, endPoint y: 212, distance: 32.8
click at [271, 215] on label "Ordem de chegada Consumidos: 9 / 10 Horário: 07:00 Clínica: Policlínica Municip…" at bounding box center [381, 263] width 220 height 109
click at [267, 215] on input "Ordem de chegada Consumidos: 9 / 10 Horário: 07:00 Clínica: Policlínica Municip…" at bounding box center [266, 212] width 5 height 6
radio input "true"
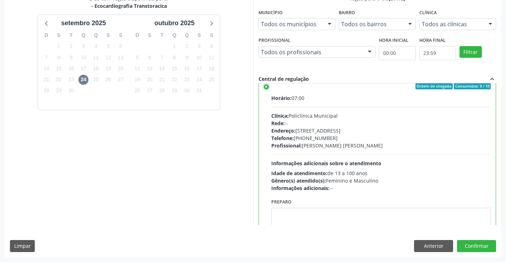
scroll to position [0, 0]
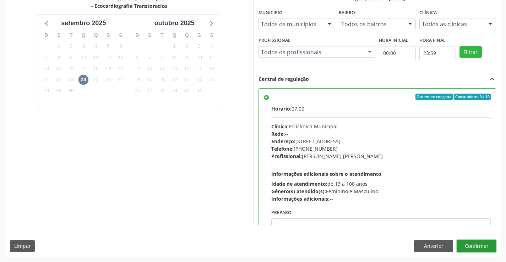
click at [474, 248] on button "Confirmar" at bounding box center [476, 246] width 39 height 12
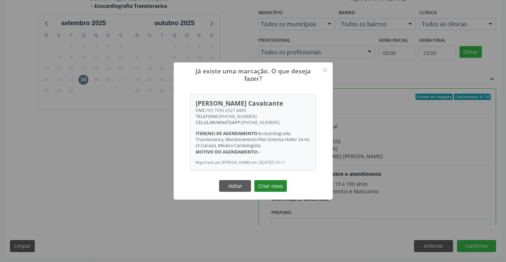
click at [278, 184] on button "Criar novo" at bounding box center [270, 186] width 33 height 12
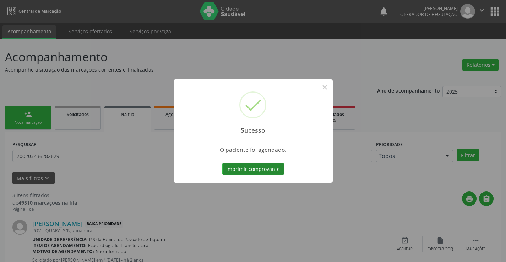
click at [254, 168] on button "Imprimir comprovante" at bounding box center [253, 169] width 62 height 12
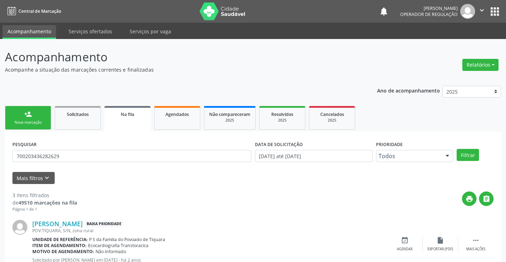
click at [31, 123] on div "Nova marcação" at bounding box center [28, 122] width 36 height 5
drag, startPoint x: 31, startPoint y: 123, endPoint x: 36, endPoint y: 120, distance: 6.0
click at [31, 122] on div "Nova marcação" at bounding box center [28, 122] width 36 height 5
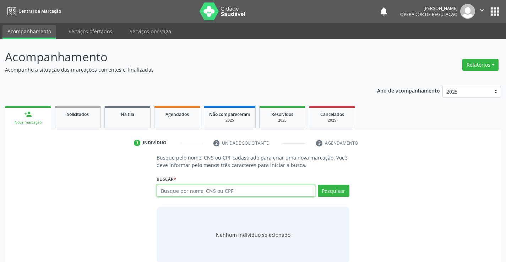
click at [198, 191] on input "text" at bounding box center [236, 191] width 158 height 12
type input "705206498200476"
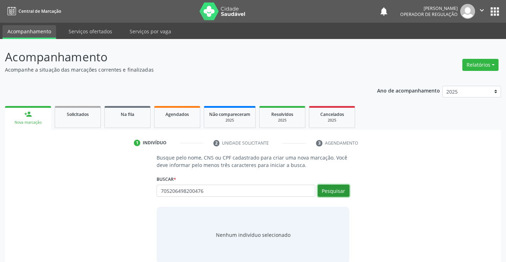
click at [332, 189] on button "Pesquisar" at bounding box center [334, 191] width 32 height 12
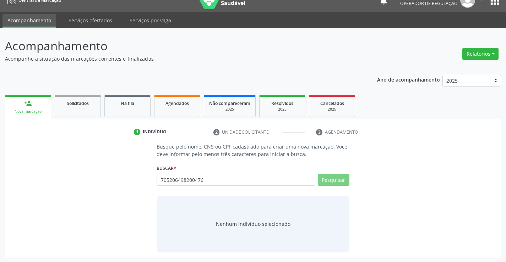
click at [330, 188] on div "Pesquisar" at bounding box center [332, 182] width 34 height 17
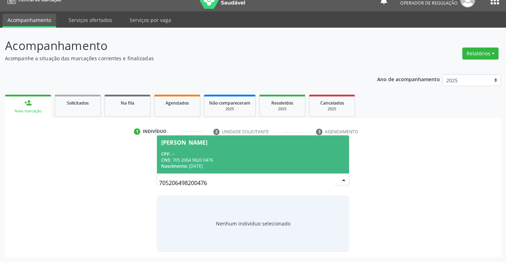
drag, startPoint x: 218, startPoint y: 157, endPoint x: 235, endPoint y: 156, distance: 16.7
click at [219, 157] on div "CPF: -- CNS: 705 2064 9820 0476 Nascimento: [DATE]" at bounding box center [252, 160] width 183 height 18
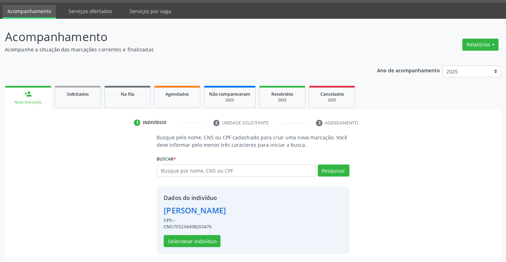
scroll to position [22, 0]
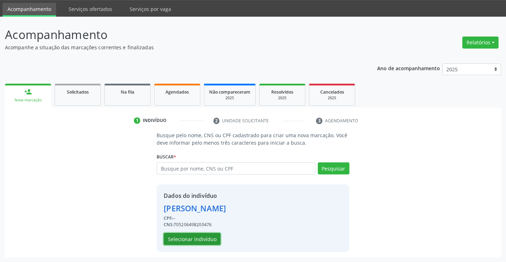
click at [191, 238] on button "Selecionar indivíduo" at bounding box center [192, 239] width 57 height 12
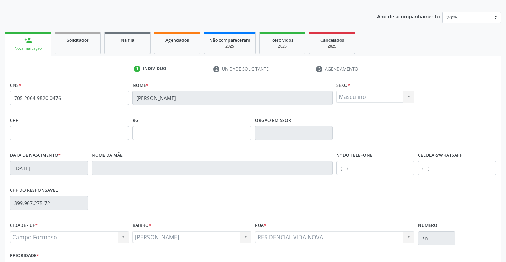
scroll to position [123, 0]
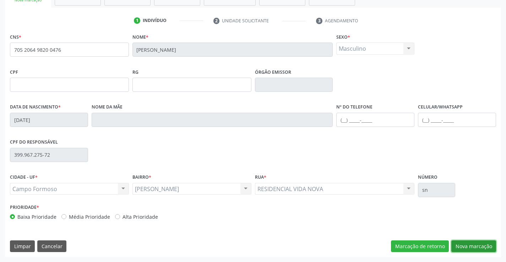
click at [459, 245] on button "Nova marcação" at bounding box center [473, 247] width 45 height 12
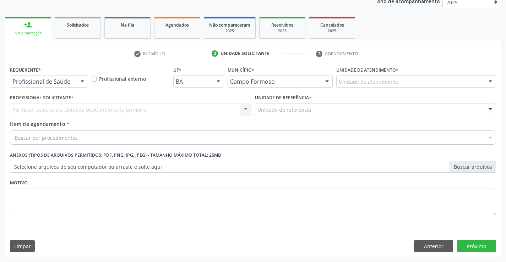
scroll to position [89, 0]
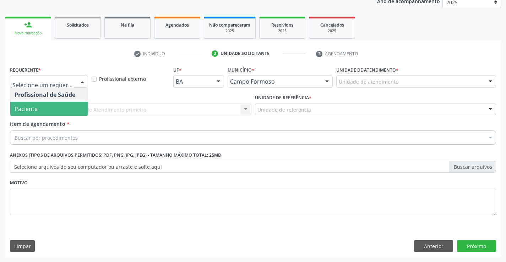
drag, startPoint x: 33, startPoint y: 109, endPoint x: 106, endPoint y: 118, distance: 73.3
click at [40, 109] on span "Paciente" at bounding box center [48, 109] width 77 height 14
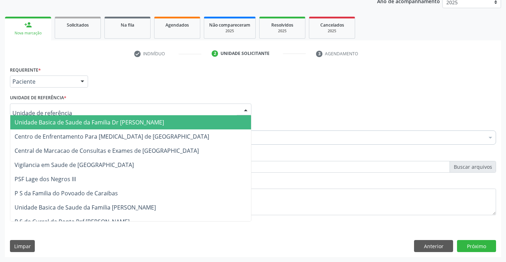
drag, startPoint x: 121, startPoint y: 113, endPoint x: 68, endPoint y: 120, distance: 53.4
click at [120, 113] on div at bounding box center [130, 110] width 241 height 12
drag, startPoint x: 62, startPoint y: 121, endPoint x: 94, endPoint y: 131, distance: 33.4
click at [63, 121] on span "Unidade Basica de Saude da Familia Dr [PERSON_NAME]" at bounding box center [89, 123] width 149 height 8
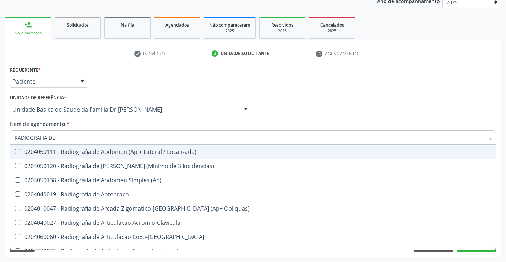
type input "RADIOGRAFIA DE J"
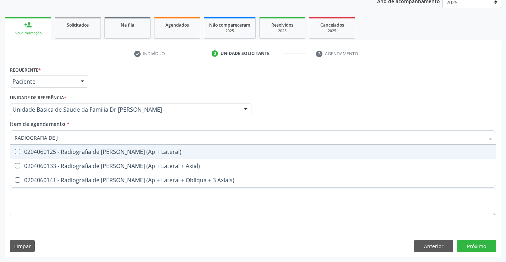
click at [104, 153] on div "0204060125 - Radiografia de [PERSON_NAME] (Ap + Lateral)" at bounding box center [253, 152] width 477 height 6
checkbox Lateral\) "true"
click at [127, 120] on div "Item de agendamento * RADIOGRAFIA DE [PERSON_NAME] seleção 0204060125 - Radiogr…" at bounding box center [253, 131] width 486 height 22
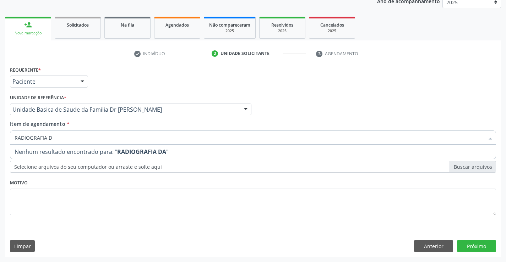
type input "RADIOGRAFIA"
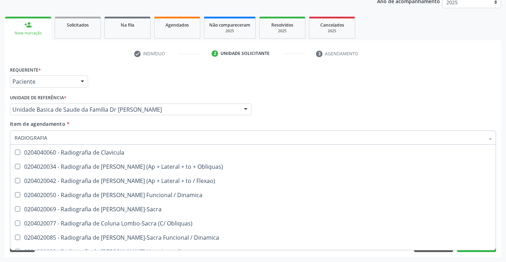
scroll to position [426, 0]
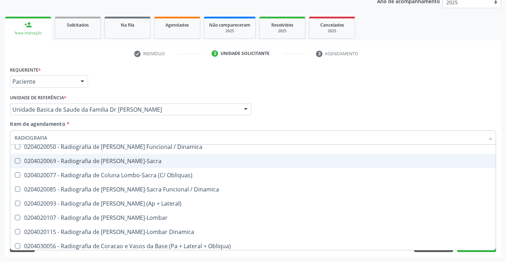
click at [131, 157] on span "0204020069 - Radiografia de [PERSON_NAME]-Sacra" at bounding box center [252, 161] width 485 height 14
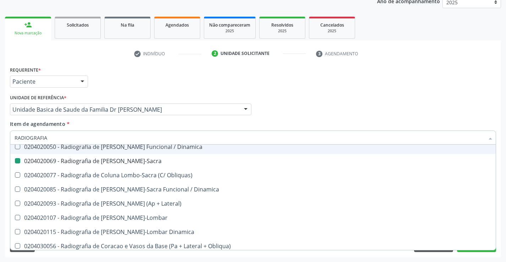
click at [281, 114] on div "Profissional Solicitante Por favor, selecione a Unidade de Atendimento primeiro…" at bounding box center [253, 107] width 490 height 28
checkbox Lombo-Sacra "false"
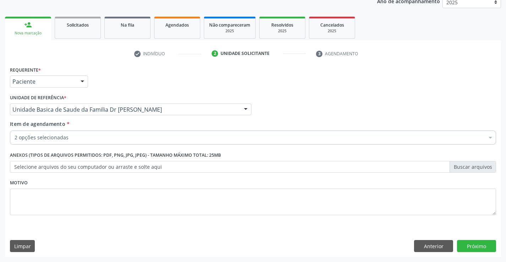
scroll to position [0, 0]
click at [485, 246] on button "Próximo" at bounding box center [476, 246] width 39 height 12
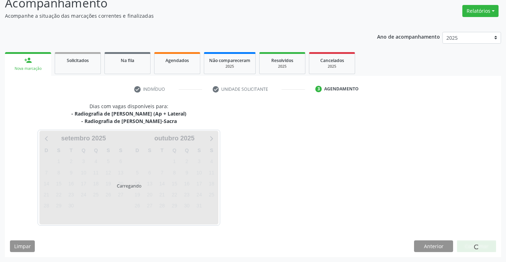
scroll to position [75, 0]
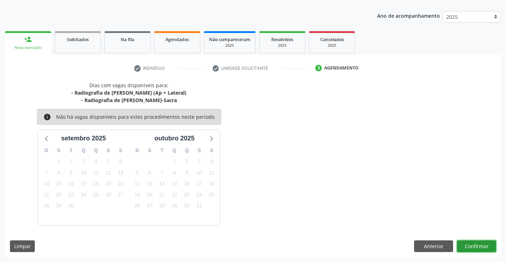
click at [470, 241] on button "Confirmar" at bounding box center [476, 247] width 39 height 12
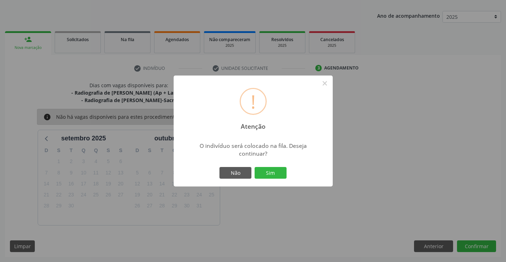
drag, startPoint x: 277, startPoint y: 174, endPoint x: 303, endPoint y: 173, distance: 25.9
click at [278, 174] on button "Sim" at bounding box center [271, 173] width 32 height 12
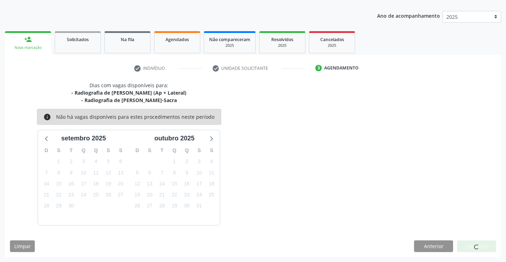
scroll to position [0, 0]
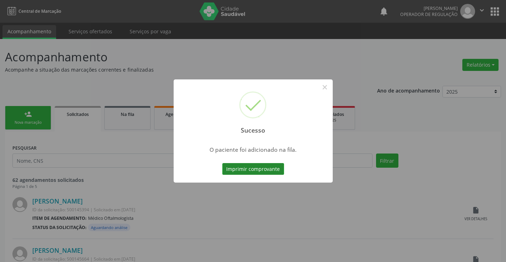
click at [243, 169] on button "Imprimir comprovante" at bounding box center [253, 169] width 62 height 12
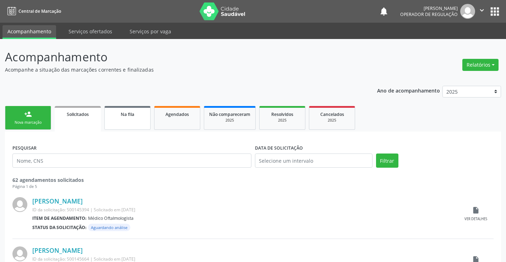
click at [135, 119] on link "Na fila" at bounding box center [127, 118] width 46 height 24
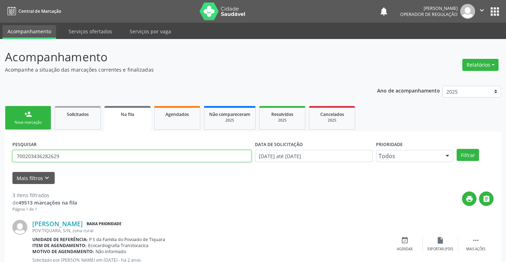
click at [72, 158] on input "700203436282629" at bounding box center [131, 156] width 239 height 12
type input "7"
type input "[PERSON_NAME]"
click at [457, 149] on button "Filtrar" at bounding box center [468, 155] width 22 height 12
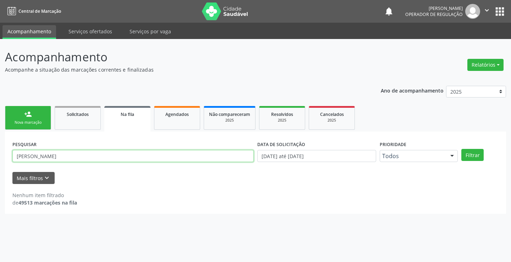
drag, startPoint x: 14, startPoint y: 156, endPoint x: 99, endPoint y: 153, distance: 85.6
click at [101, 153] on input "[PERSON_NAME]" at bounding box center [132, 156] width 241 height 12
click at [169, 120] on link "Agendados" at bounding box center [177, 118] width 46 height 24
click at [74, 160] on input "707804662190716" at bounding box center [132, 156] width 241 height 12
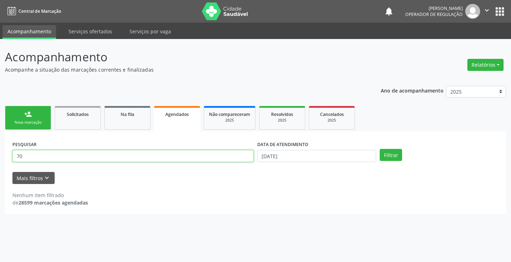
type input "7"
type input "[PERSON_NAME]"
click at [380, 149] on button "Filtrar" at bounding box center [391, 155] width 22 height 12
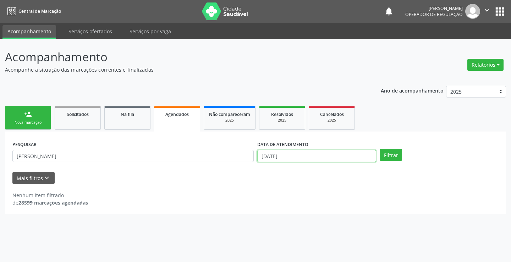
click at [292, 154] on input "[DATE]" at bounding box center [316, 156] width 119 height 12
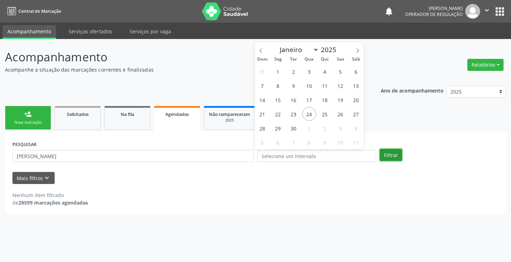
click at [397, 157] on button "Filtrar" at bounding box center [391, 155] width 22 height 12
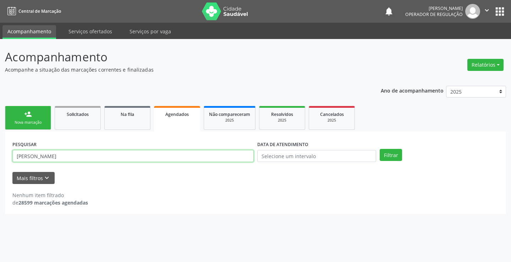
click at [83, 155] on input "[PERSON_NAME]" at bounding box center [132, 156] width 241 height 12
type input "G"
type input "GEOVANA"
click at [380, 149] on button "Filtrar" at bounding box center [391, 155] width 22 height 12
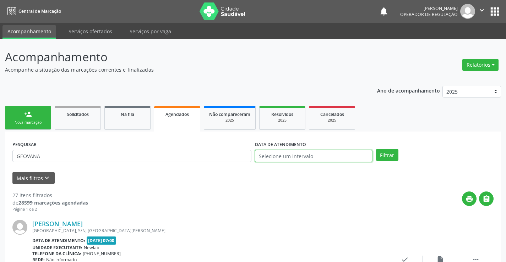
click at [347, 154] on input "text" at bounding box center [314, 156] width 118 height 12
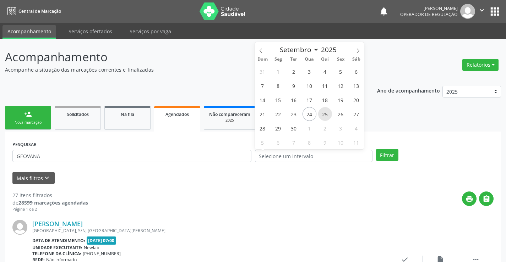
click at [327, 115] on span "25" at bounding box center [325, 114] width 14 height 14
type input "[DATE]"
click at [327, 115] on span "25" at bounding box center [325, 114] width 14 height 14
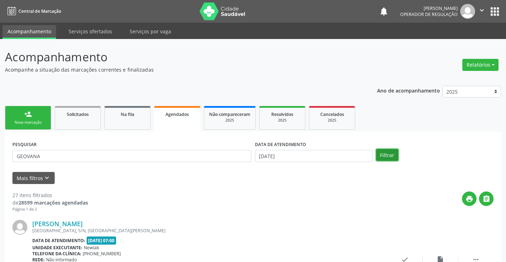
click at [384, 157] on button "Filtrar" at bounding box center [387, 155] width 22 height 12
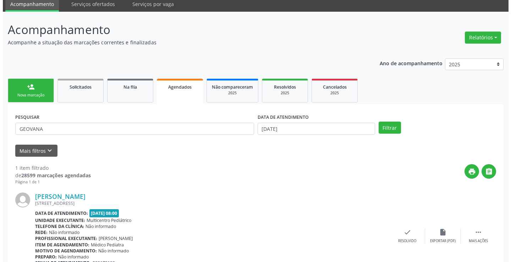
scroll to position [65, 0]
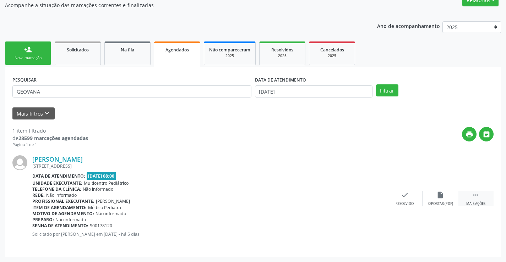
click at [476, 198] on icon "" at bounding box center [476, 195] width 8 height 8
click at [368, 193] on icon "cancel" at bounding box center [369, 195] width 8 height 8
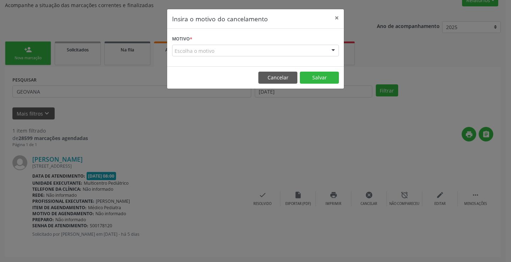
click at [320, 51] on div "Escolha o motivo" at bounding box center [255, 51] width 167 height 12
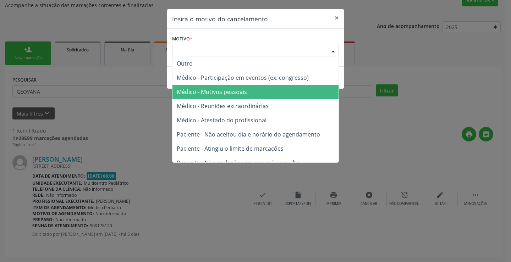
click at [209, 93] on span "Médico - Motivos pessoais" at bounding box center [212, 92] width 70 height 8
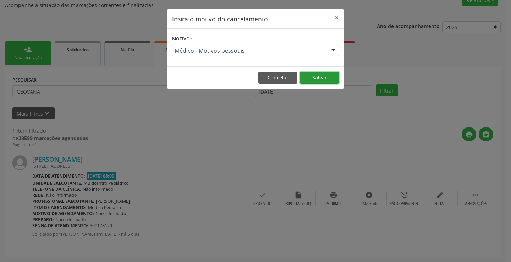
click at [318, 76] on button "Salvar" at bounding box center [319, 78] width 39 height 12
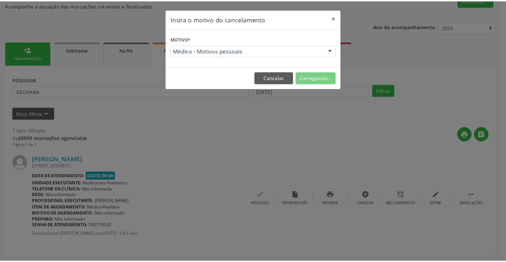
scroll to position [0, 0]
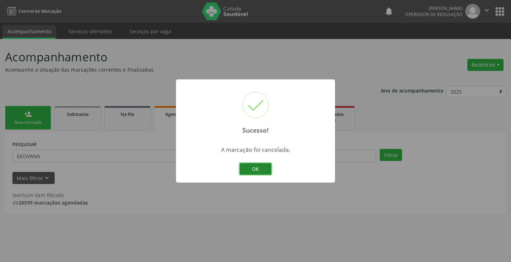
click at [258, 174] on button "OK" at bounding box center [256, 169] width 32 height 12
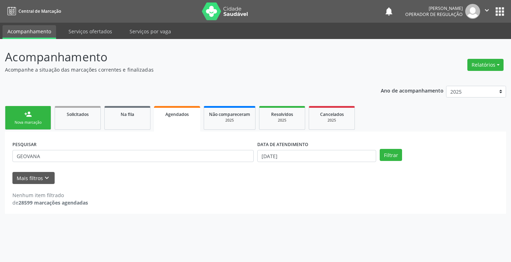
click at [32, 115] on link "person_add Nova marcação" at bounding box center [28, 118] width 46 height 24
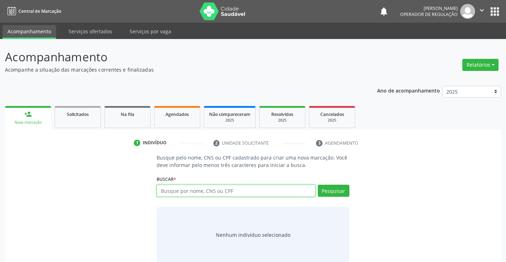
click at [175, 192] on input "text" at bounding box center [236, 191] width 158 height 12
drag, startPoint x: 193, startPoint y: 192, endPoint x: 191, endPoint y: 189, distance: 4.0
click at [191, 190] on input "text" at bounding box center [236, 191] width 158 height 12
click at [184, 115] on span "Agendados" at bounding box center [176, 114] width 23 height 6
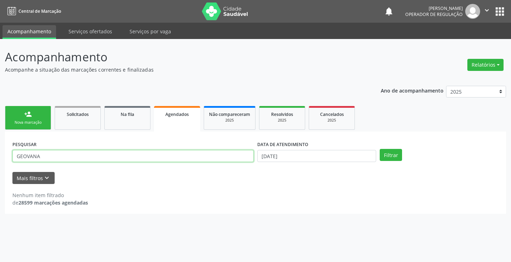
drag, startPoint x: 61, startPoint y: 161, endPoint x: 64, endPoint y: 158, distance: 3.8
click at [61, 161] on input "GEOVANA" at bounding box center [132, 156] width 241 height 12
type input "G"
type input "[PERSON_NAME]"
click at [380, 149] on button "Filtrar" at bounding box center [391, 155] width 22 height 12
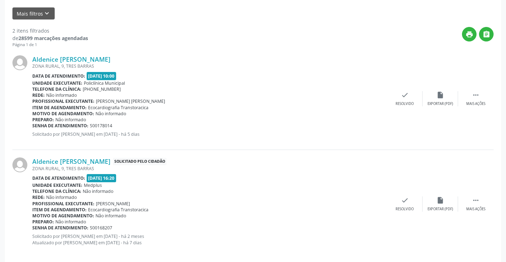
scroll to position [173, 0]
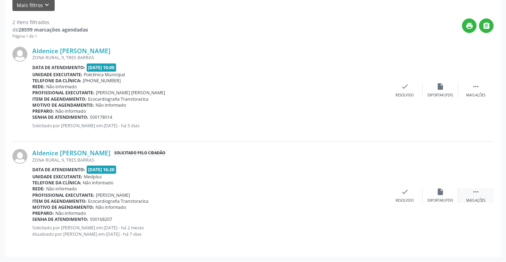
click at [475, 194] on icon "" at bounding box center [476, 192] width 8 height 8
click at [333, 192] on icon "print" at bounding box center [334, 192] width 8 height 8
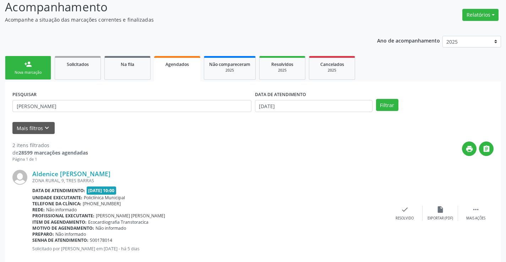
scroll to position [31, 0]
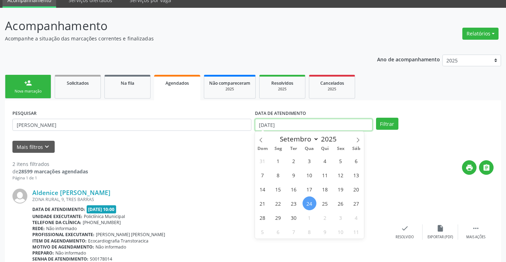
drag, startPoint x: 284, startPoint y: 128, endPoint x: 289, endPoint y: 127, distance: 4.7
click at [285, 128] on input "[DATE]" at bounding box center [314, 125] width 118 height 12
click at [387, 125] on button "Filtrar" at bounding box center [387, 124] width 22 height 12
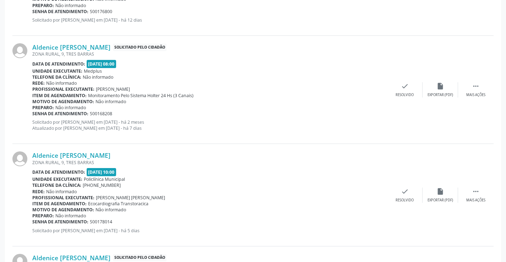
scroll to position [584, 0]
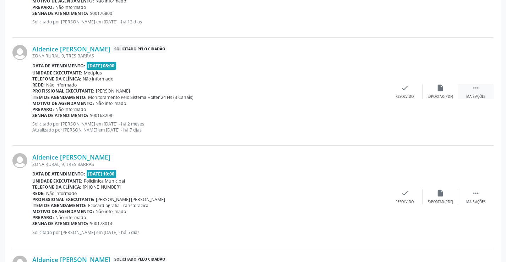
click at [478, 97] on div "Mais ações" at bounding box center [475, 96] width 19 height 5
click at [336, 89] on icon "print" at bounding box center [334, 88] width 8 height 8
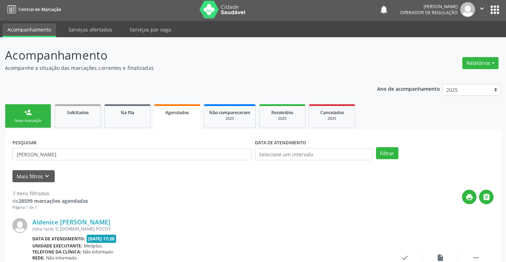
scroll to position [0, 0]
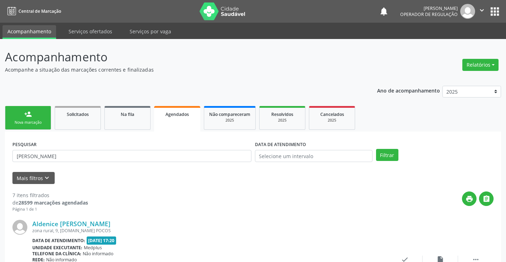
click at [25, 112] on div "person_add" at bounding box center [28, 114] width 8 height 8
click at [25, 115] on div "person_add" at bounding box center [28, 114] width 8 height 8
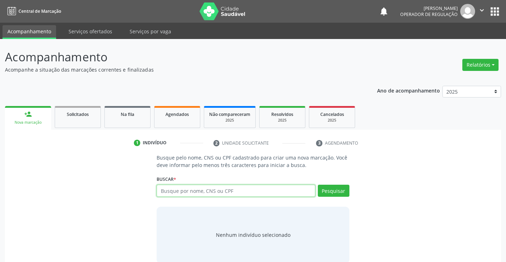
click at [191, 192] on input "text" at bounding box center [236, 191] width 158 height 12
type input "704606178161427"
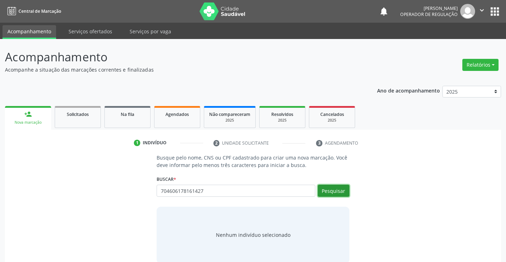
click at [339, 189] on button "Pesquisar" at bounding box center [334, 191] width 32 height 12
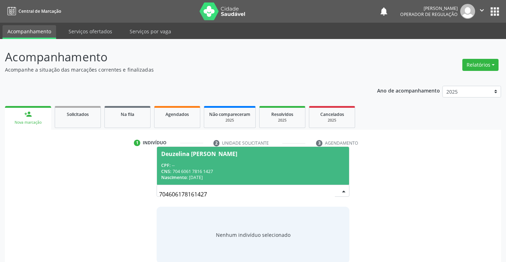
click at [181, 159] on span "Deuzelina [PERSON_NAME] CPF: -- CNS: 704 6061 7816 1427 Nascimento: [DATE]" at bounding box center [253, 166] width 192 height 38
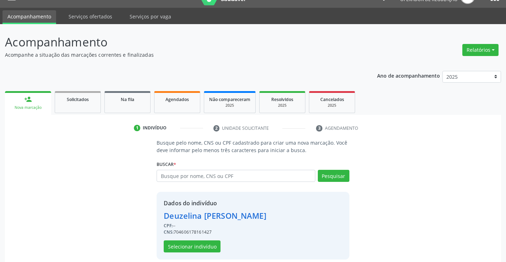
scroll to position [22, 0]
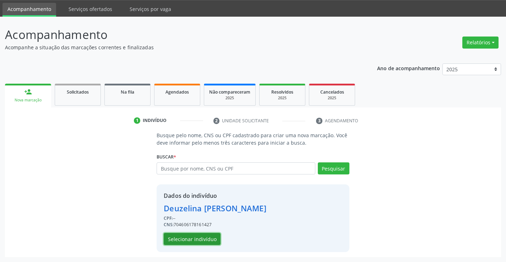
click at [187, 237] on button "Selecionar indivíduo" at bounding box center [192, 239] width 57 height 12
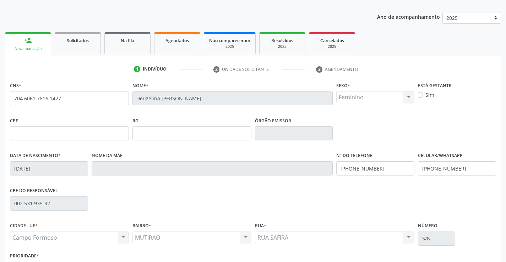
scroll to position [123, 0]
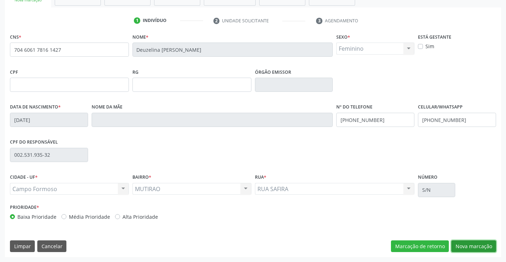
click at [485, 247] on button "Nova marcação" at bounding box center [473, 247] width 45 height 12
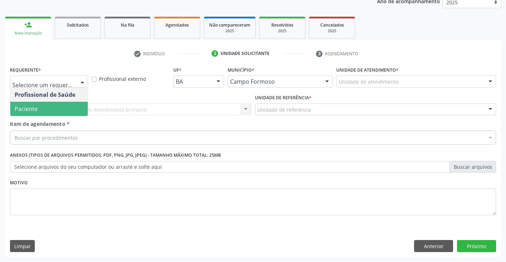
click at [39, 109] on span "Paciente" at bounding box center [48, 109] width 77 height 14
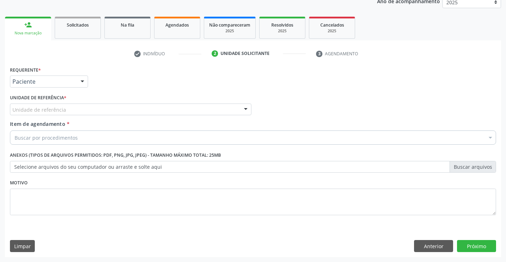
click at [99, 108] on div "Unidade de referência" at bounding box center [130, 110] width 241 height 12
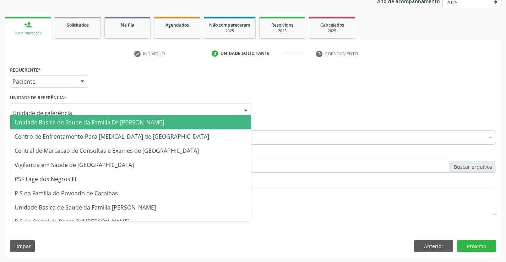
drag, startPoint x: 72, startPoint y: 118, endPoint x: 80, endPoint y: 120, distance: 8.4
click at [72, 119] on span "Unidade Basica de Saude da Familia Dr [PERSON_NAME]" at bounding box center [130, 122] width 241 height 14
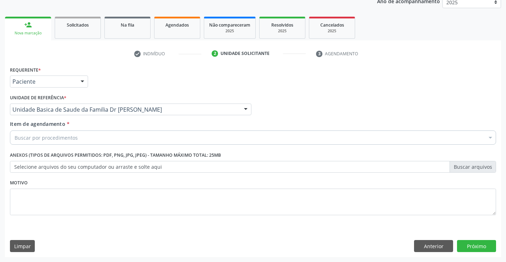
drag, startPoint x: 77, startPoint y: 136, endPoint x: 85, endPoint y: 138, distance: 8.0
click at [80, 136] on div "Buscar por procedimentos" at bounding box center [253, 138] width 486 height 14
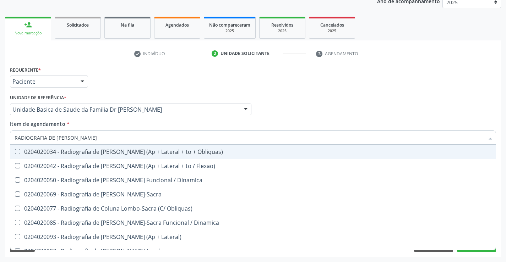
type input "RADIOGRAFIA DE [PERSON_NAME]"
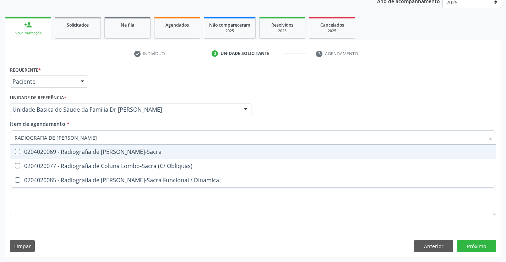
drag, startPoint x: 94, startPoint y: 153, endPoint x: 127, endPoint y: 145, distance: 34.1
click at [95, 153] on div "0204020069 - Radiografia de [PERSON_NAME]-Sacra" at bounding box center [253, 152] width 477 height 6
checkbox Lombo-Sacra "true"
click at [176, 120] on div "Unidade de referência * Unidade Basica de Saude da Familia Dr [PERSON_NAME] Uni…" at bounding box center [130, 107] width 245 height 28
checkbox Obliquas\) "true"
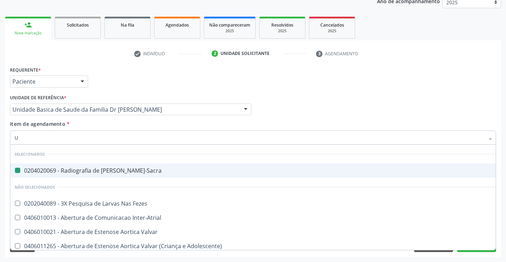
type input "US"
checkbox Lombo-Sacra "false"
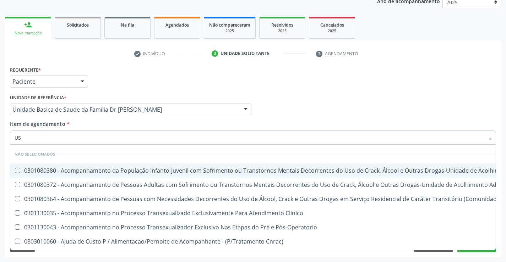
type input "USG"
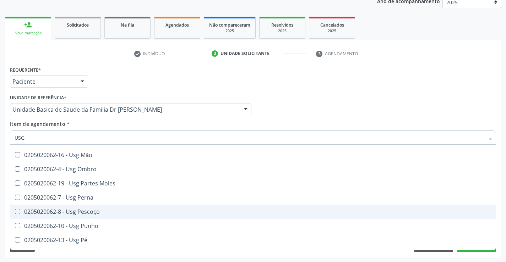
scroll to position [178, 0]
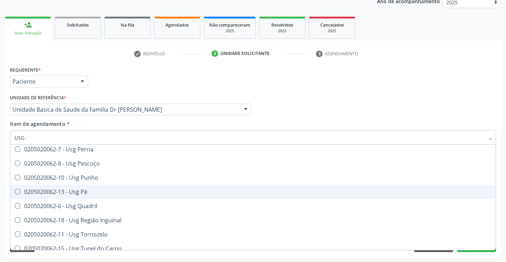
click at [76, 194] on div "0205020062-13 - Usg Pé" at bounding box center [253, 192] width 477 height 6
checkbox Pé "true"
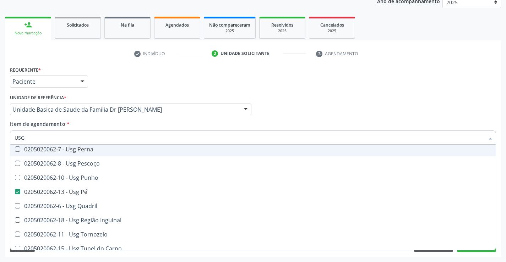
click at [184, 114] on div "Unidade Basica de Saude da Familia Dr [PERSON_NAME]" at bounding box center [130, 110] width 241 height 12
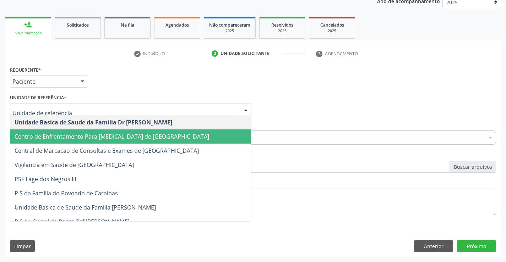
scroll to position [0, 0]
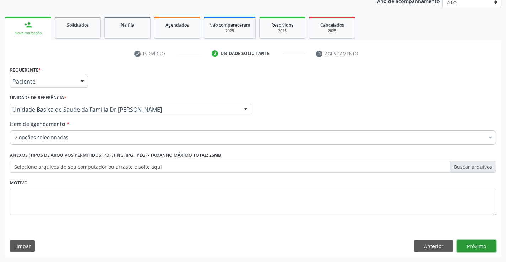
click at [474, 246] on button "Próximo" at bounding box center [476, 246] width 39 height 12
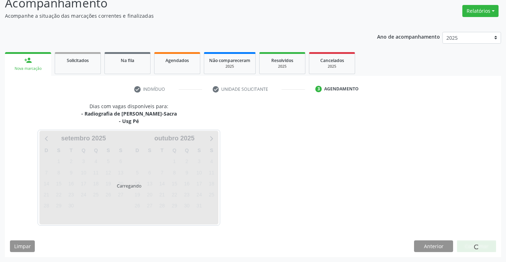
scroll to position [75, 0]
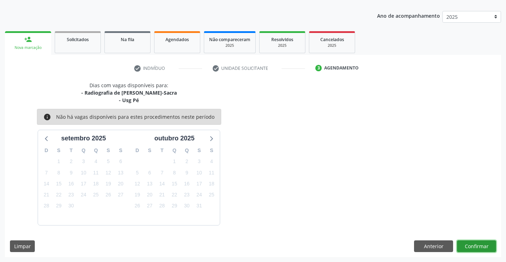
click at [472, 246] on button "Confirmar" at bounding box center [476, 247] width 39 height 12
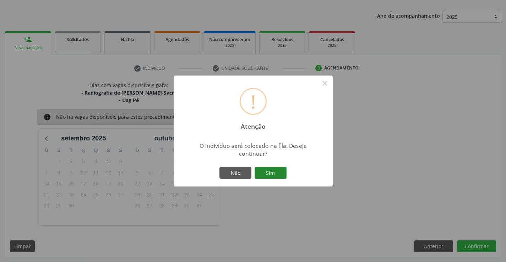
click at [273, 171] on button "Sim" at bounding box center [271, 173] width 32 height 12
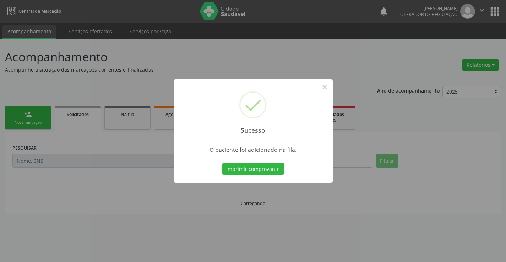
scroll to position [0, 0]
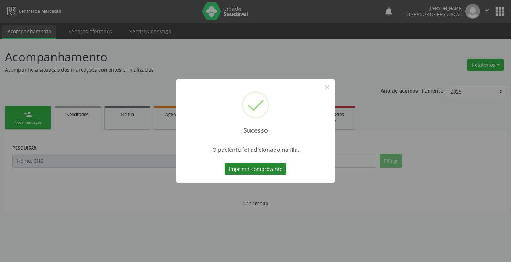
click at [262, 169] on button "Imprimir comprovante" at bounding box center [256, 169] width 62 height 12
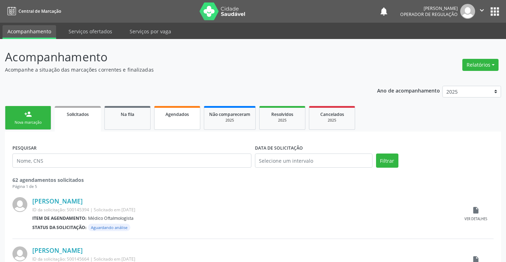
click at [180, 121] on link "Agendados" at bounding box center [177, 118] width 46 height 24
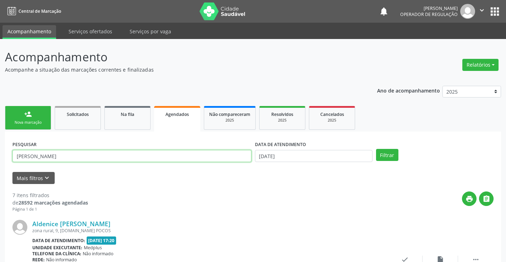
click at [100, 157] on input "[PERSON_NAME]" at bounding box center [131, 156] width 239 height 12
type input "A"
type input "704808546751544"
drag, startPoint x: 391, startPoint y: 151, endPoint x: 384, endPoint y: 153, distance: 7.8
click at [389, 151] on button "Filtrar" at bounding box center [387, 155] width 22 height 12
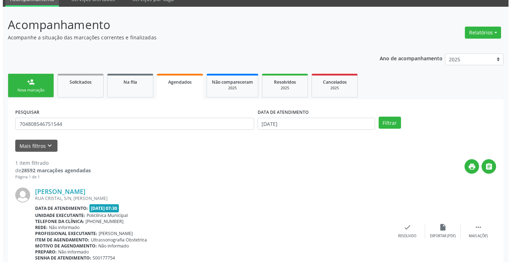
scroll to position [65, 0]
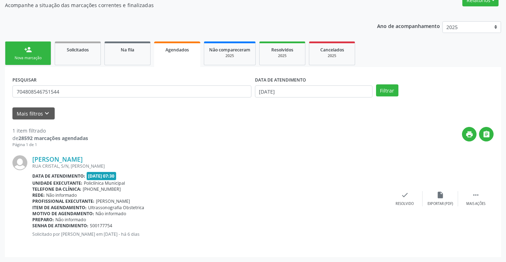
drag, startPoint x: 475, startPoint y: 196, endPoint x: 463, endPoint y: 191, distance: 13.1
click at [474, 196] on icon "" at bounding box center [476, 195] width 8 height 8
click at [370, 194] on icon "cancel" at bounding box center [369, 195] width 8 height 8
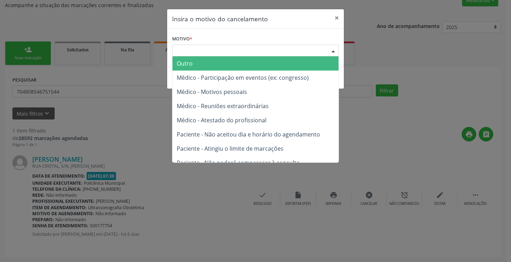
click at [296, 49] on div "Escolha o motivo" at bounding box center [255, 51] width 167 height 12
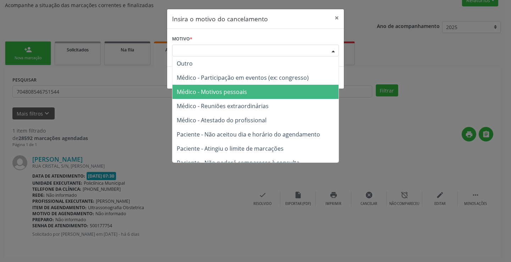
click at [238, 92] on span "Médico - Motivos pessoais" at bounding box center [212, 92] width 70 height 8
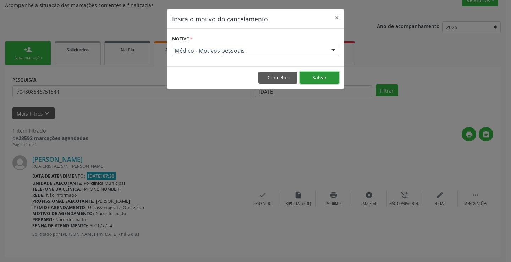
click at [315, 76] on button "Salvar" at bounding box center [319, 78] width 39 height 12
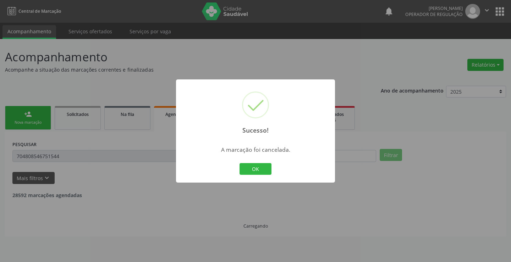
scroll to position [0, 0]
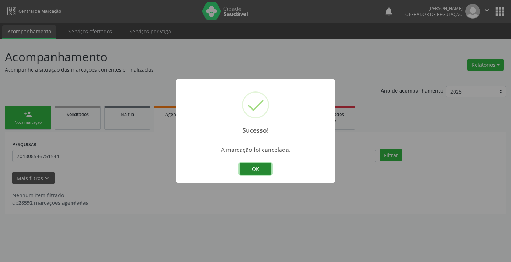
click at [260, 164] on button "OK" at bounding box center [256, 169] width 32 height 12
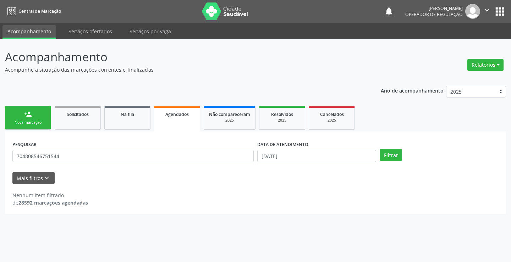
click at [27, 105] on ul "person_add Nova marcação Solicitados Na fila Agendados Não compareceram 2025 Re…" at bounding box center [255, 117] width 501 height 27
click at [484, 9] on icon "" at bounding box center [487, 10] width 8 height 8
click at [461, 40] on link "Sair" at bounding box center [469, 43] width 49 height 10
